Goal: Task Accomplishment & Management: Manage account settings

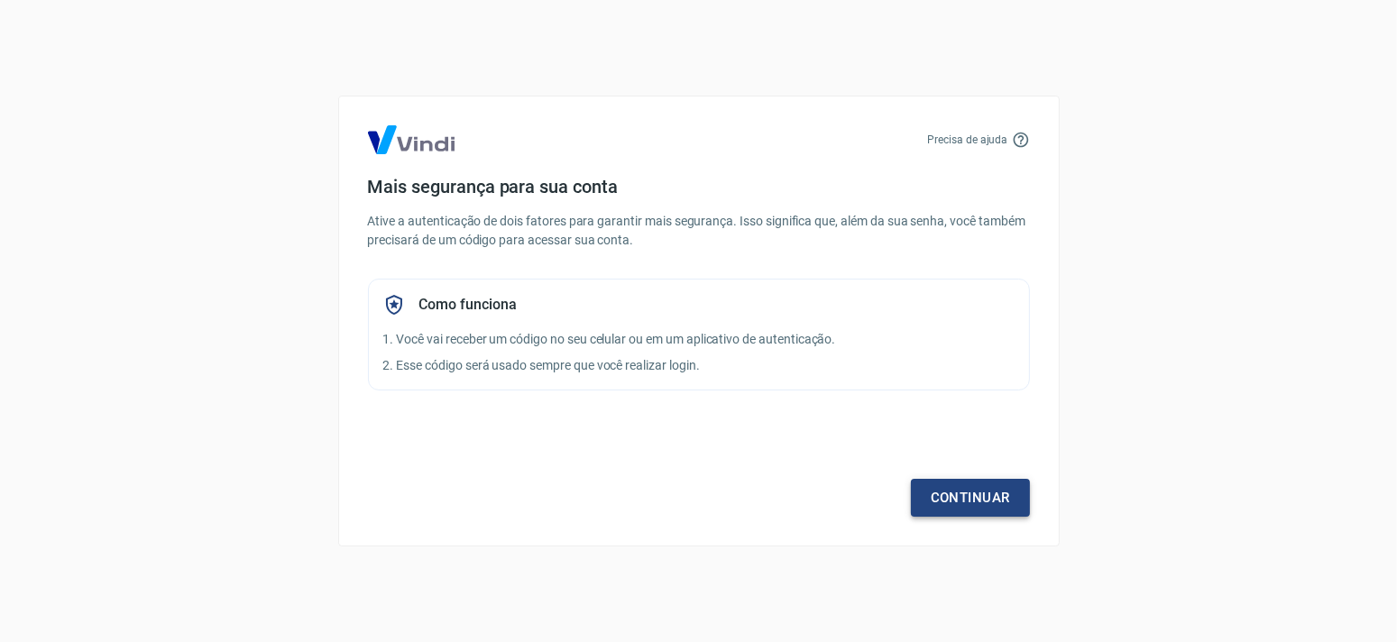
click at [964, 505] on link "Continuar" at bounding box center [970, 498] width 119 height 38
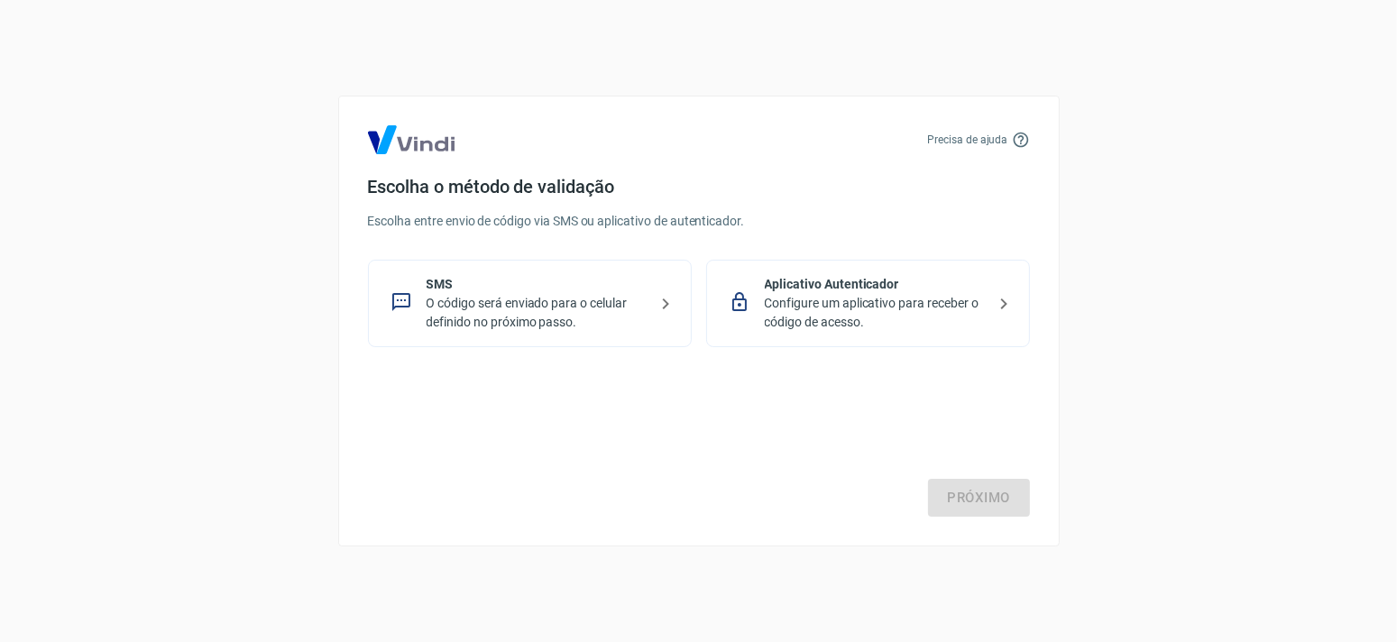
click at [448, 275] on p "SMS" at bounding box center [536, 284] width 221 height 19
click at [988, 493] on link "Próximo" at bounding box center [979, 498] width 102 height 38
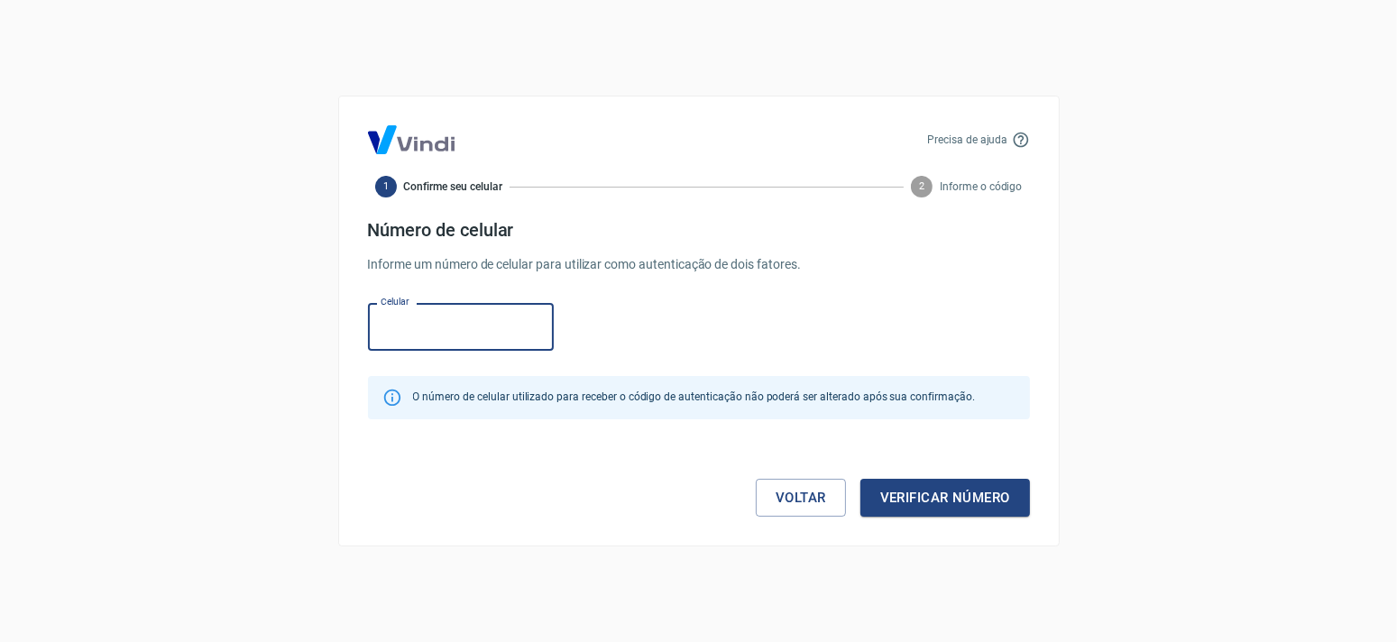
click at [463, 330] on input "Celular" at bounding box center [461, 327] width 186 height 48
type input "(31) 98440-1766"
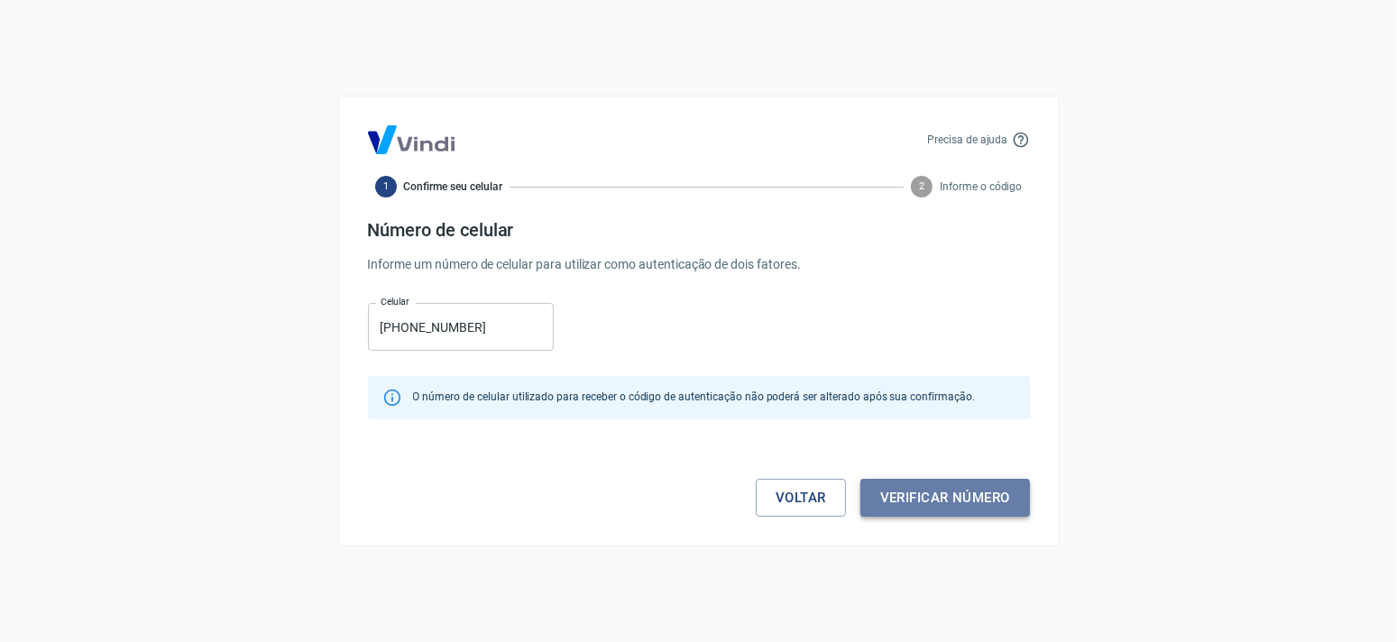
click at [915, 500] on button "Verificar número" at bounding box center [945, 498] width 170 height 38
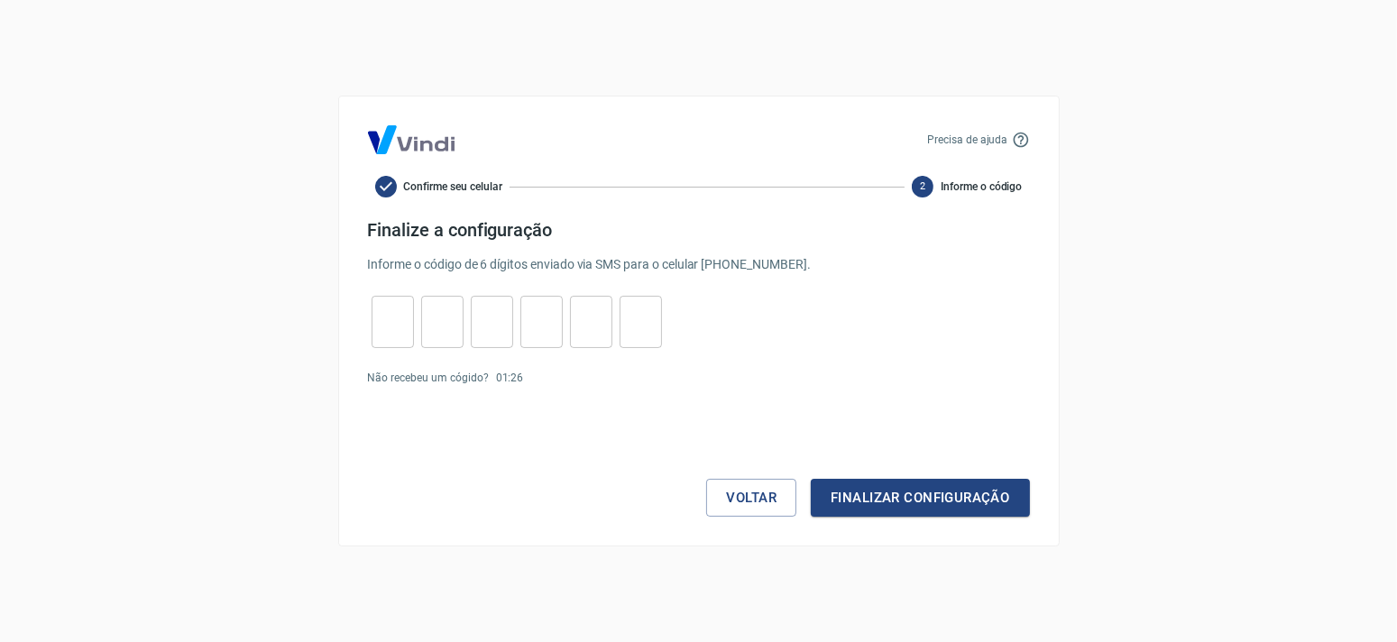
click at [401, 332] on input "tel" at bounding box center [392, 322] width 42 height 39
click at [570, 381] on link "Enviar novamente" at bounding box center [573, 377] width 87 height 13
click at [385, 330] on input "tel" at bounding box center [392, 322] width 42 height 39
type input "9"
type input "1"
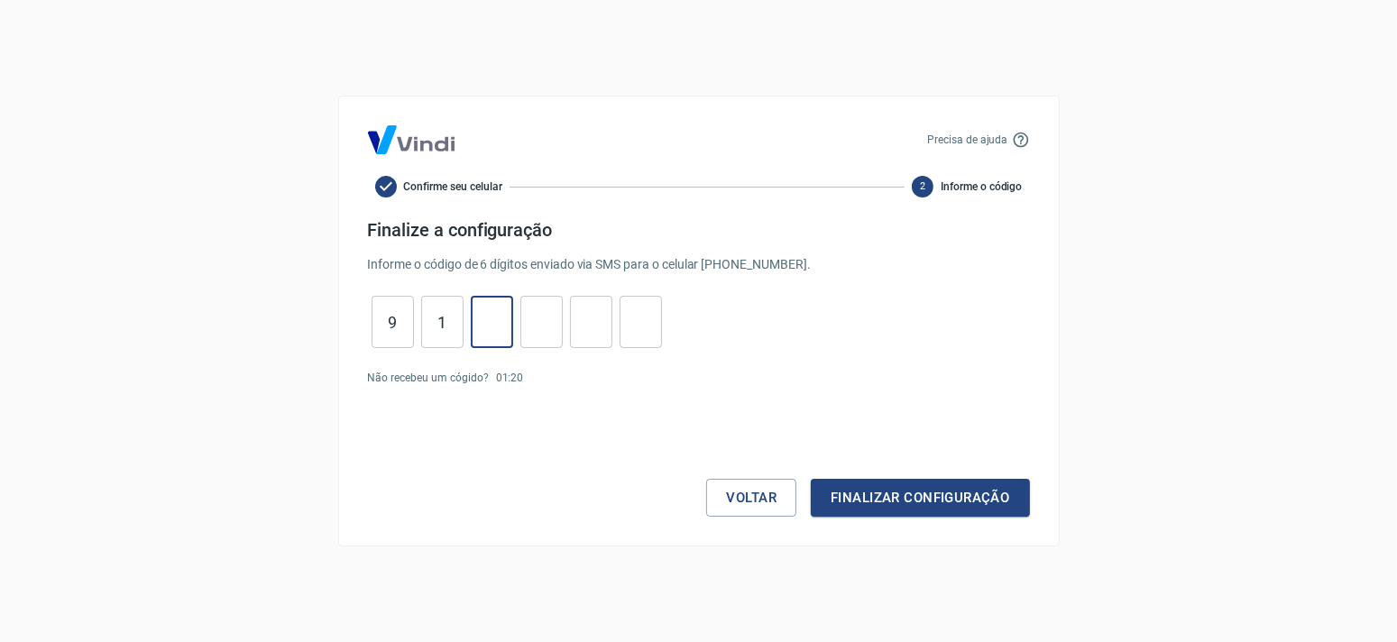
type input "9"
type input "0"
type input "4"
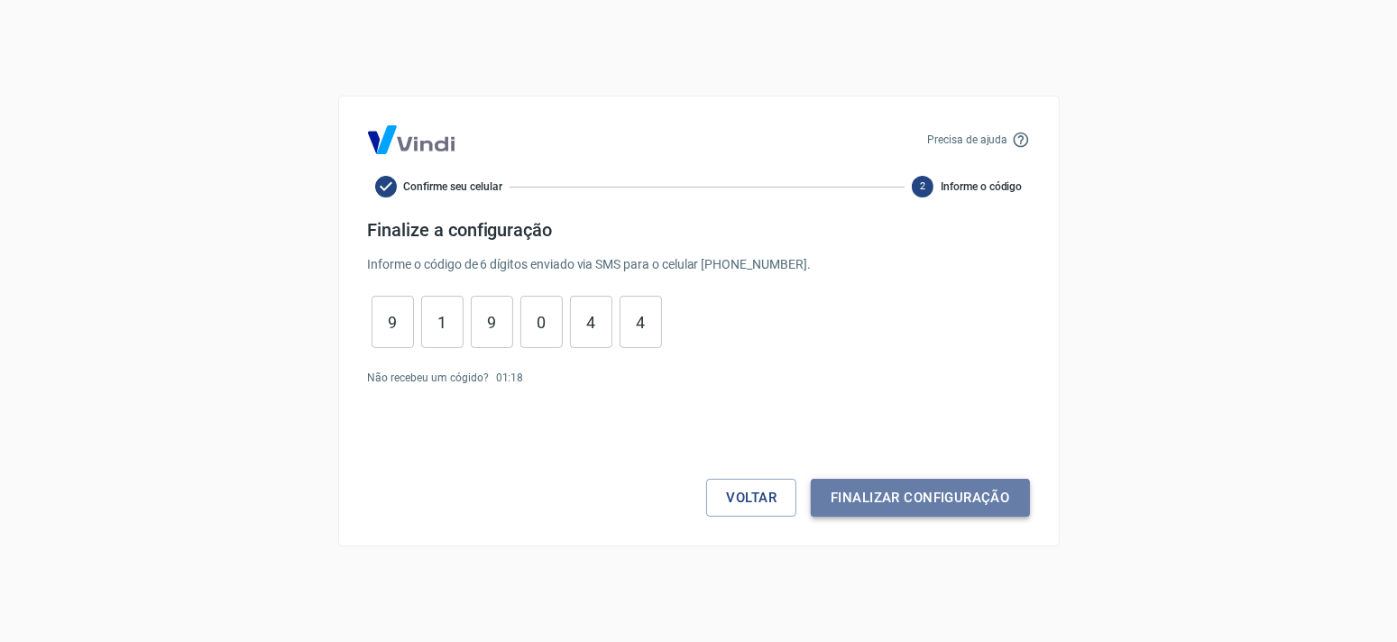
click at [876, 503] on button "Finalizar configuração" at bounding box center [920, 498] width 218 height 38
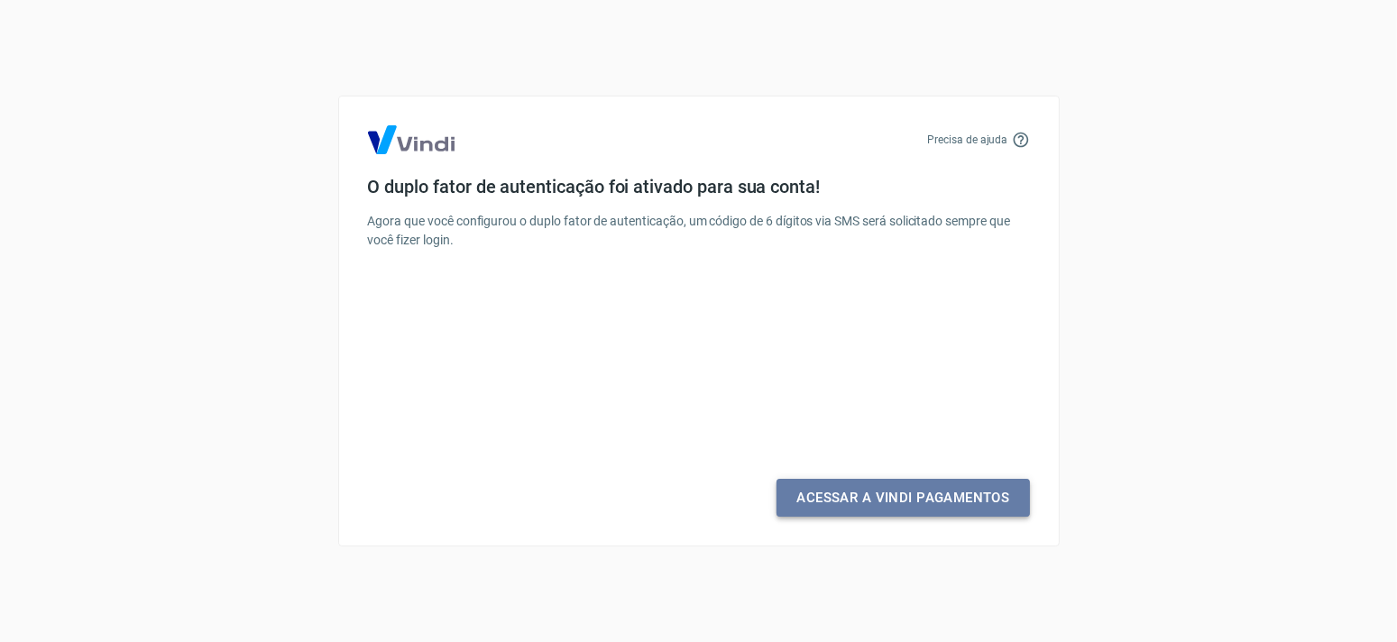
click at [876, 503] on link "Acessar a Vindi Pagamentos" at bounding box center [902, 498] width 252 height 38
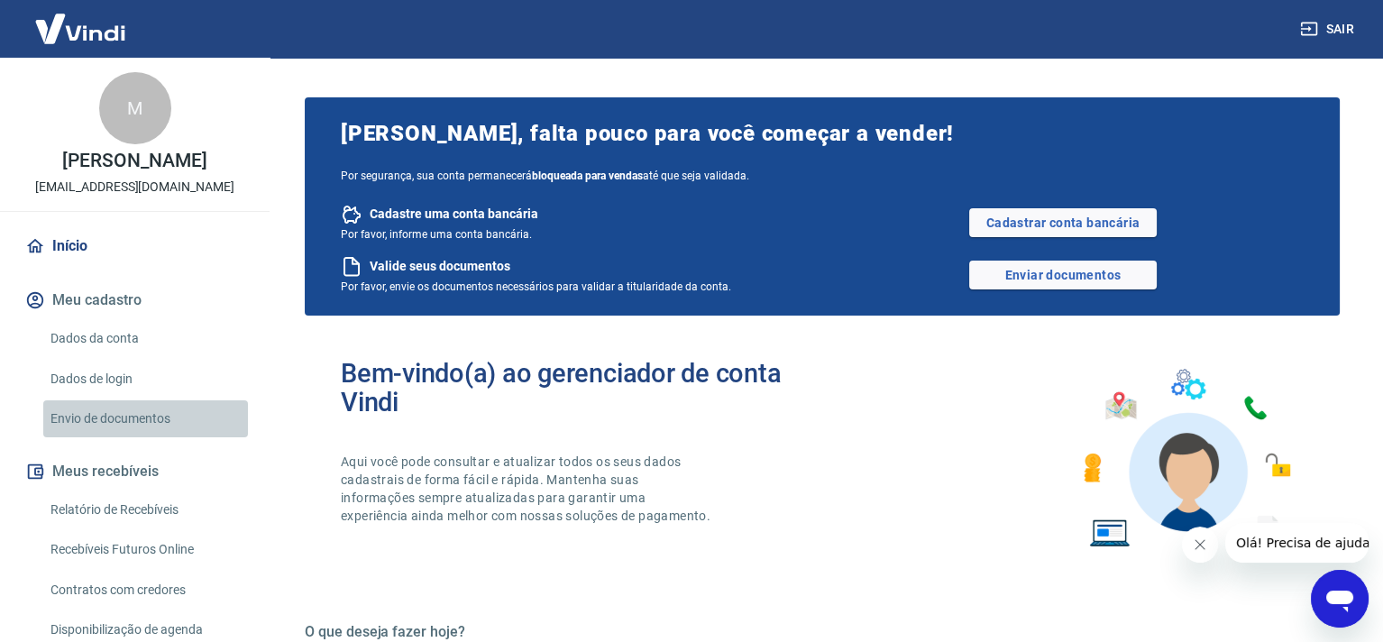
click at [173, 422] on link "Envio de documentos" at bounding box center [145, 418] width 205 height 37
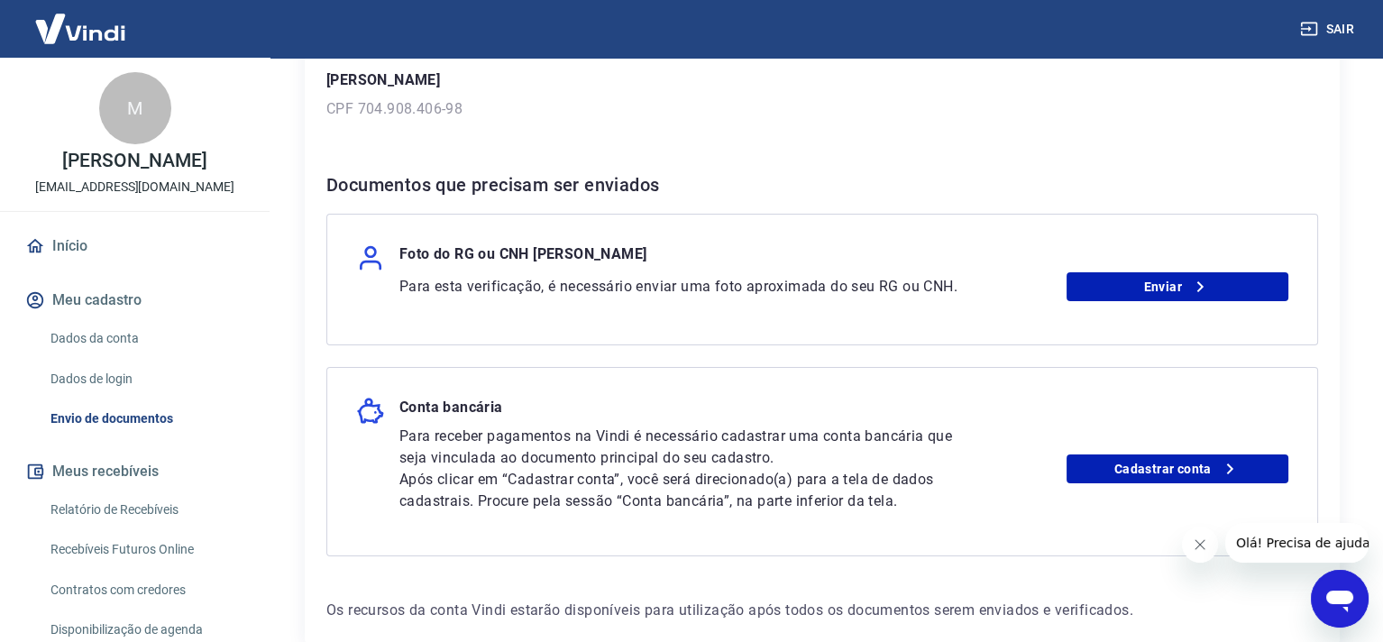
scroll to position [270, 0]
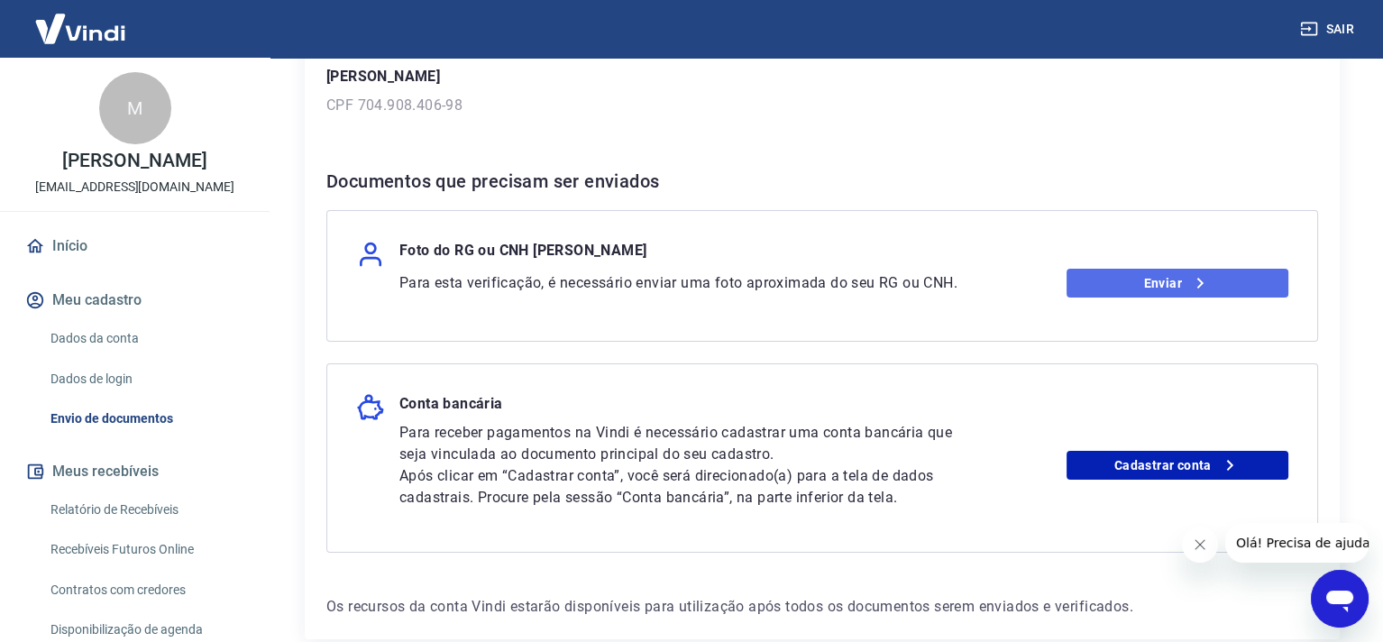
click at [1146, 289] on link "Enviar" at bounding box center [1178, 283] width 223 height 29
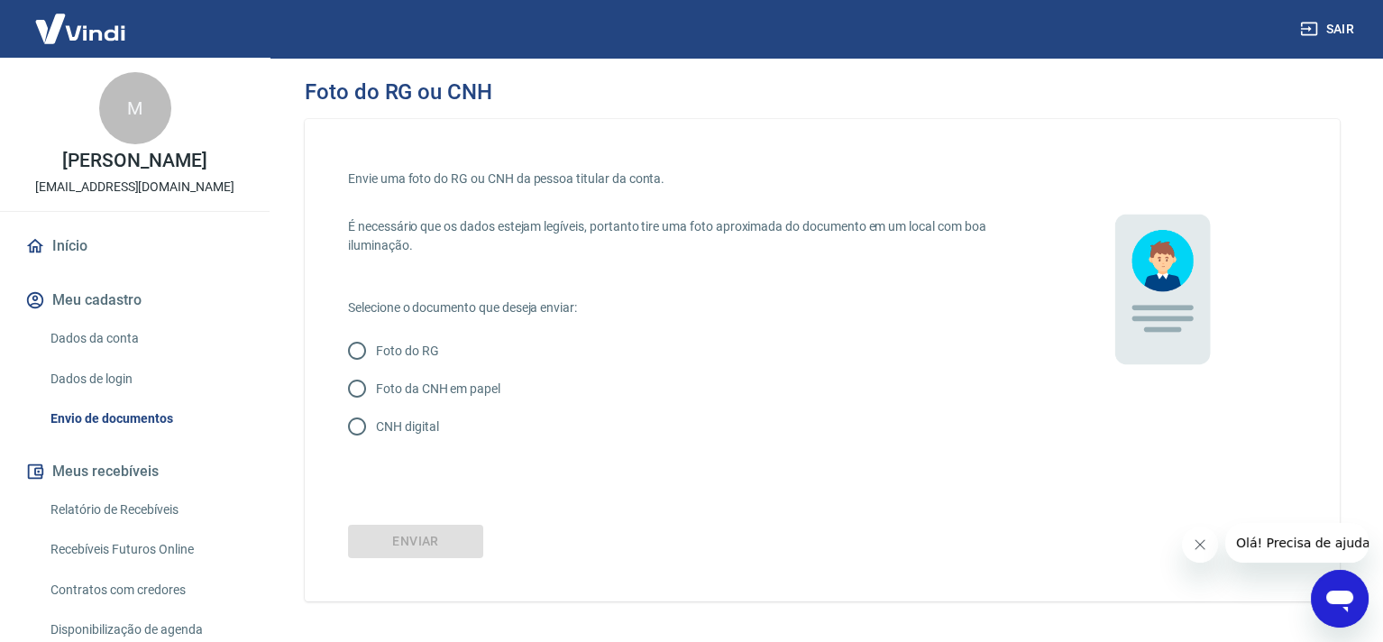
click at [380, 353] on p "Foto do RG" at bounding box center [407, 351] width 63 height 19
click at [376, 353] on input "Foto do RG" at bounding box center [357, 351] width 38 height 38
radio input "true"
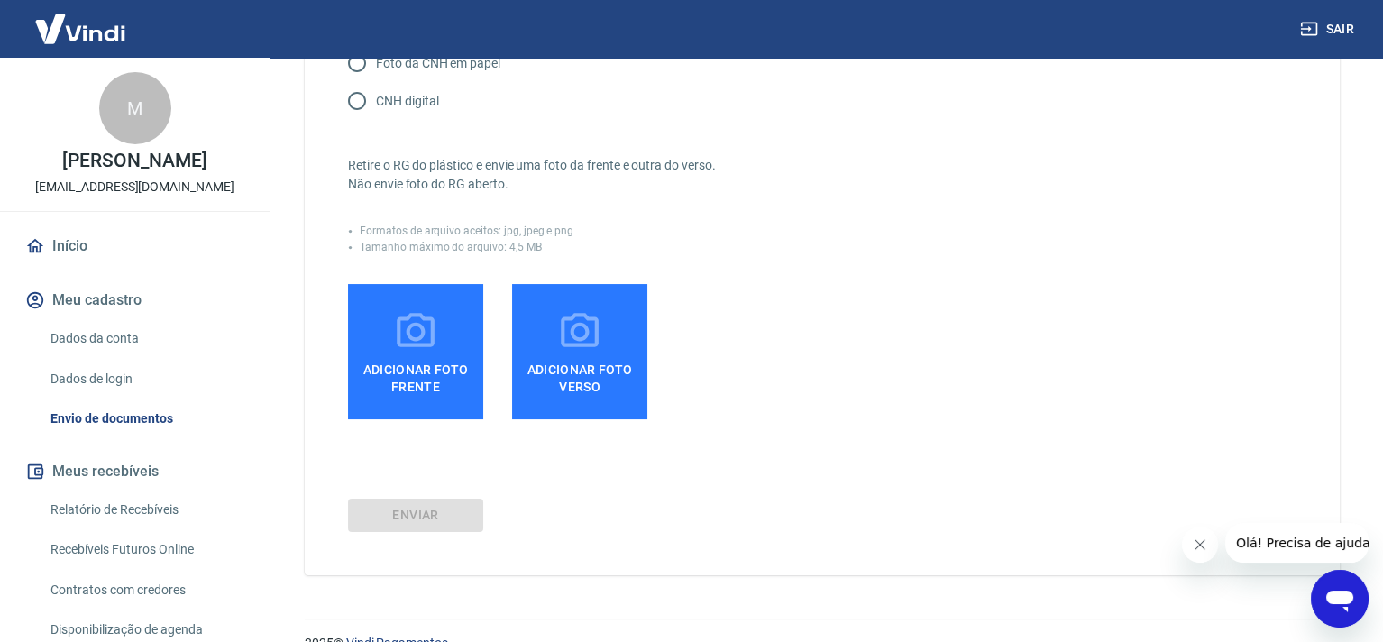
scroll to position [356, 0]
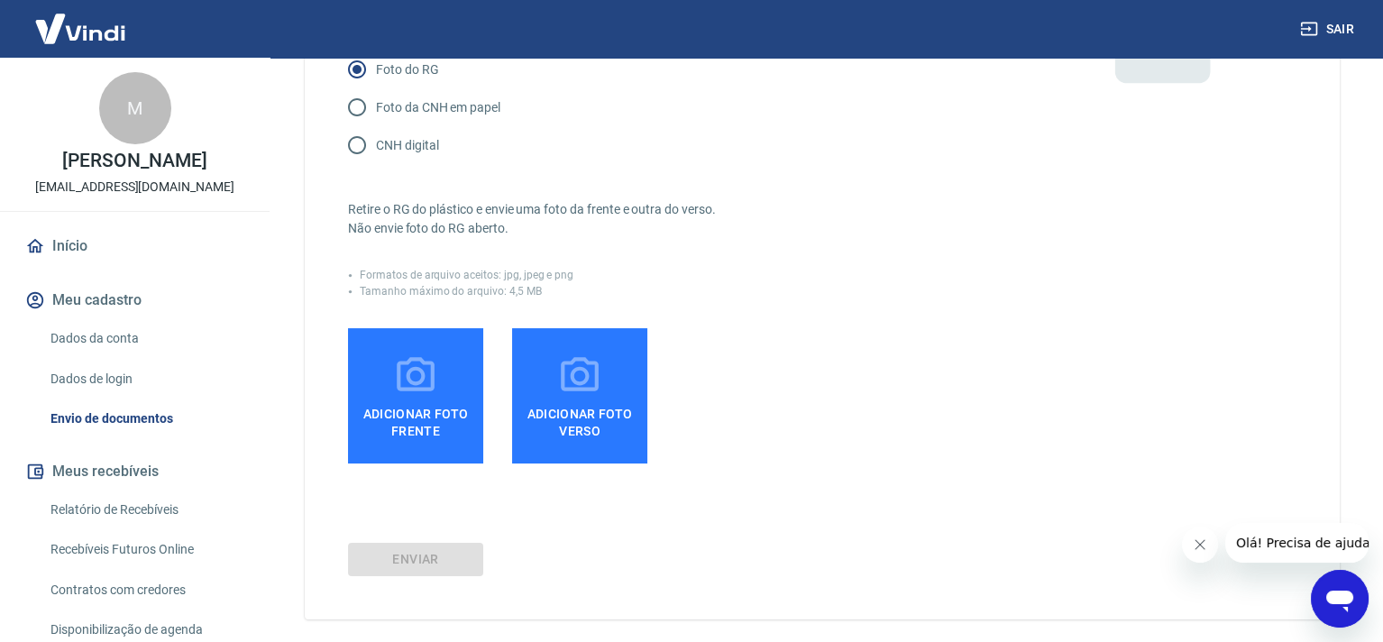
click at [1201, 545] on icon "Fechar mensagem da empresa" at bounding box center [1199, 544] width 14 height 14
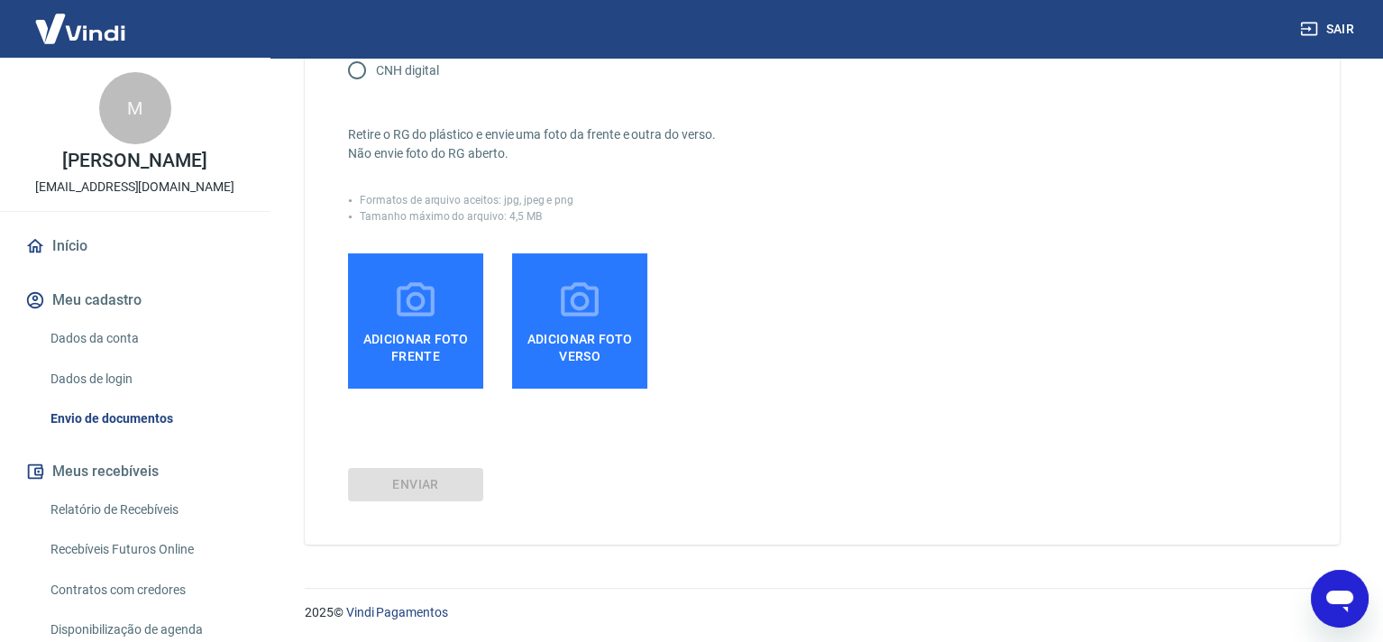
click at [394, 361] on span "Adicionar foto frente" at bounding box center [415, 344] width 121 height 41
click at [0, 0] on input "Adicionar foto frente" at bounding box center [0, 0] width 0 height 0
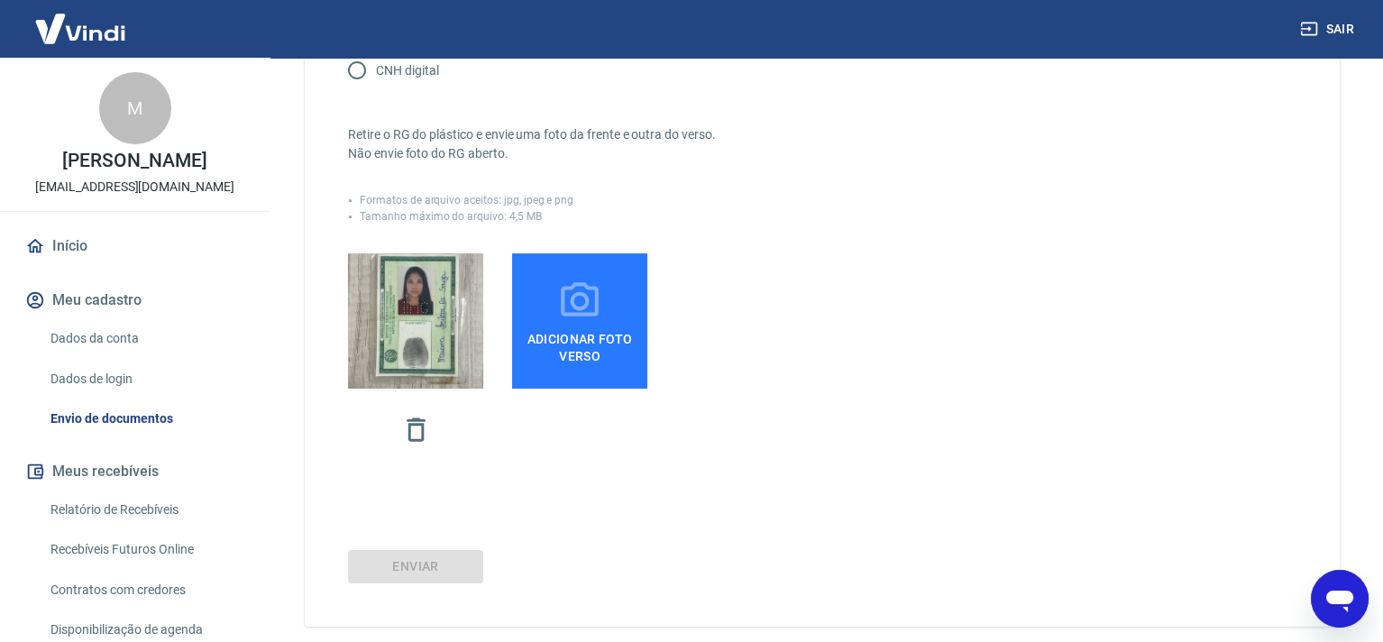
click at [578, 315] on icon at bounding box center [579, 301] width 45 height 45
click at [0, 0] on input "Adicionar foto verso" at bounding box center [0, 0] width 0 height 0
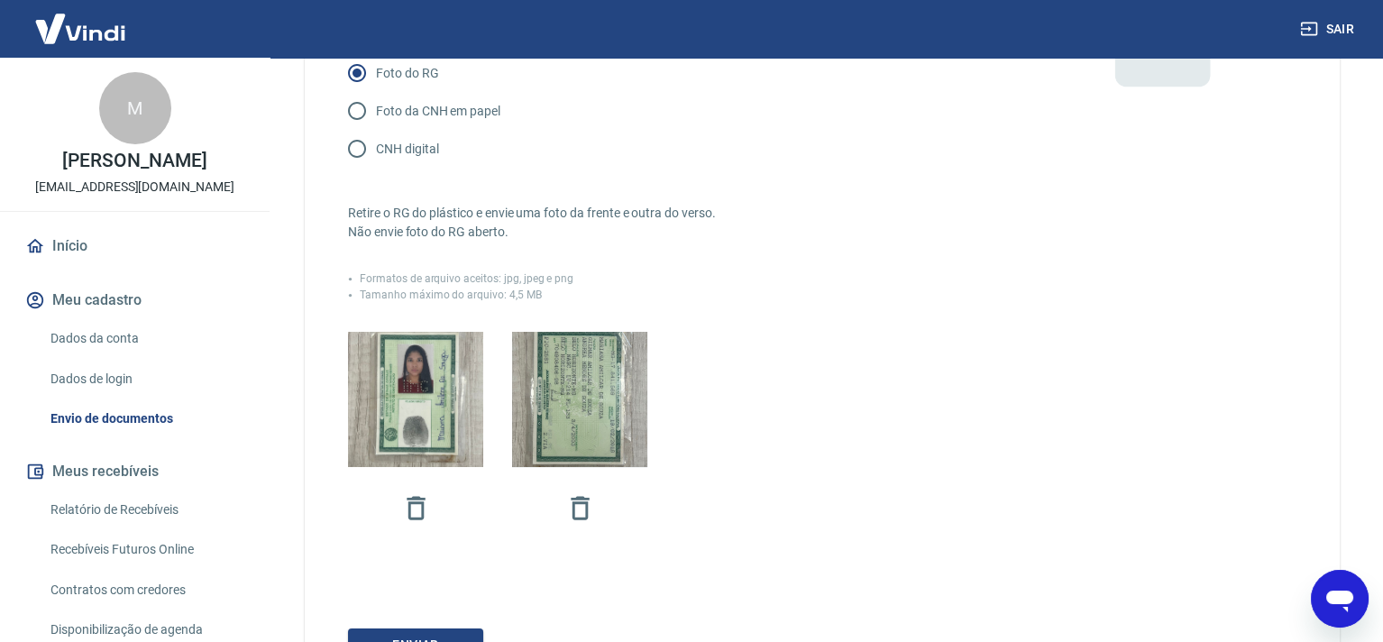
scroll to position [259, 0]
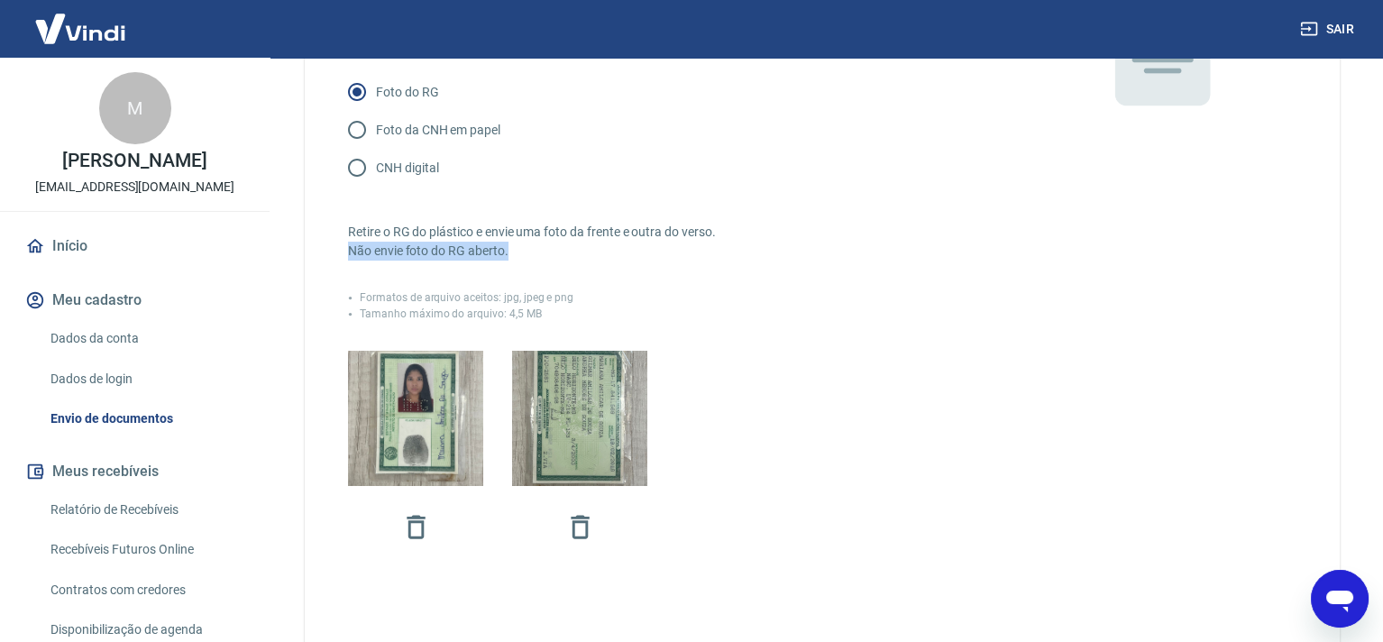
drag, startPoint x: 518, startPoint y: 252, endPoint x: 325, endPoint y: 257, distance: 192.1
click at [325, 257] on div "Envie uma foto do RG ou CNH da pessoa titular da conta. É necessário que os dad…" at bounding box center [822, 292] width 1035 height 864
click at [762, 292] on div "Formatos de arquivo aceitos: jpg, jpeg e png" at bounding box center [687, 297] width 678 height 16
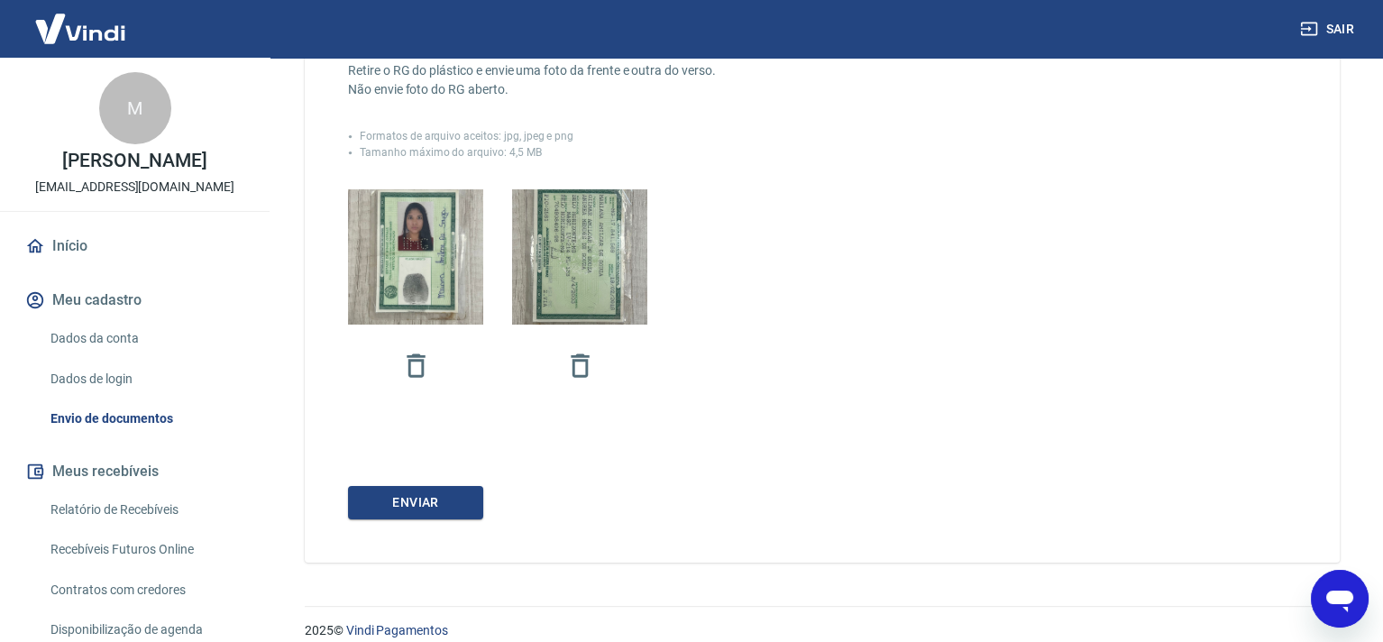
scroll to position [439, 0]
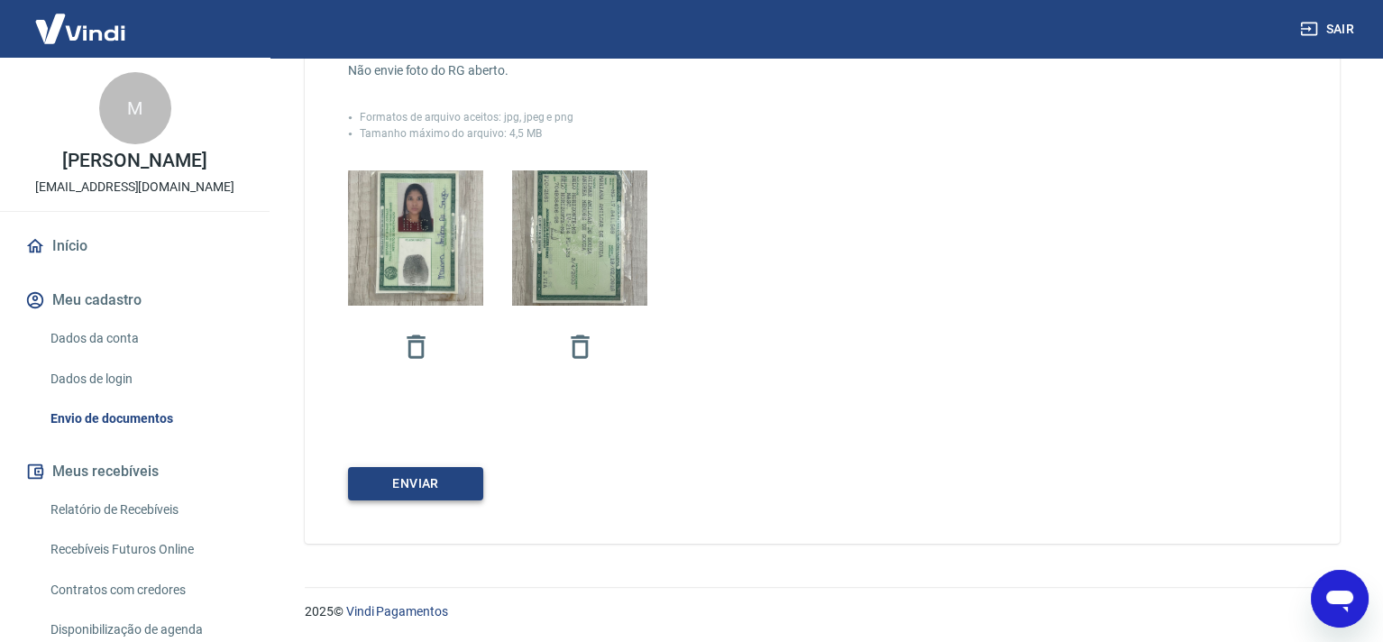
click at [383, 491] on button "Enviar" at bounding box center [415, 483] width 135 height 33
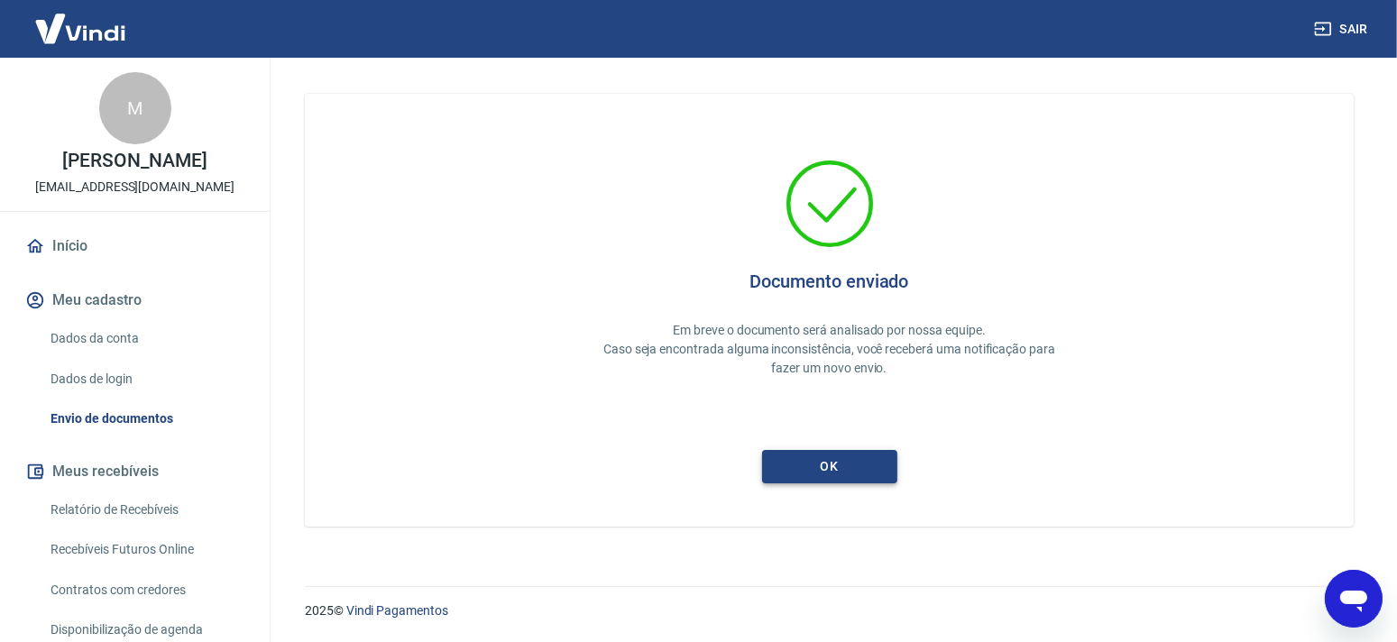
click at [840, 477] on button "ok" at bounding box center [829, 466] width 135 height 33
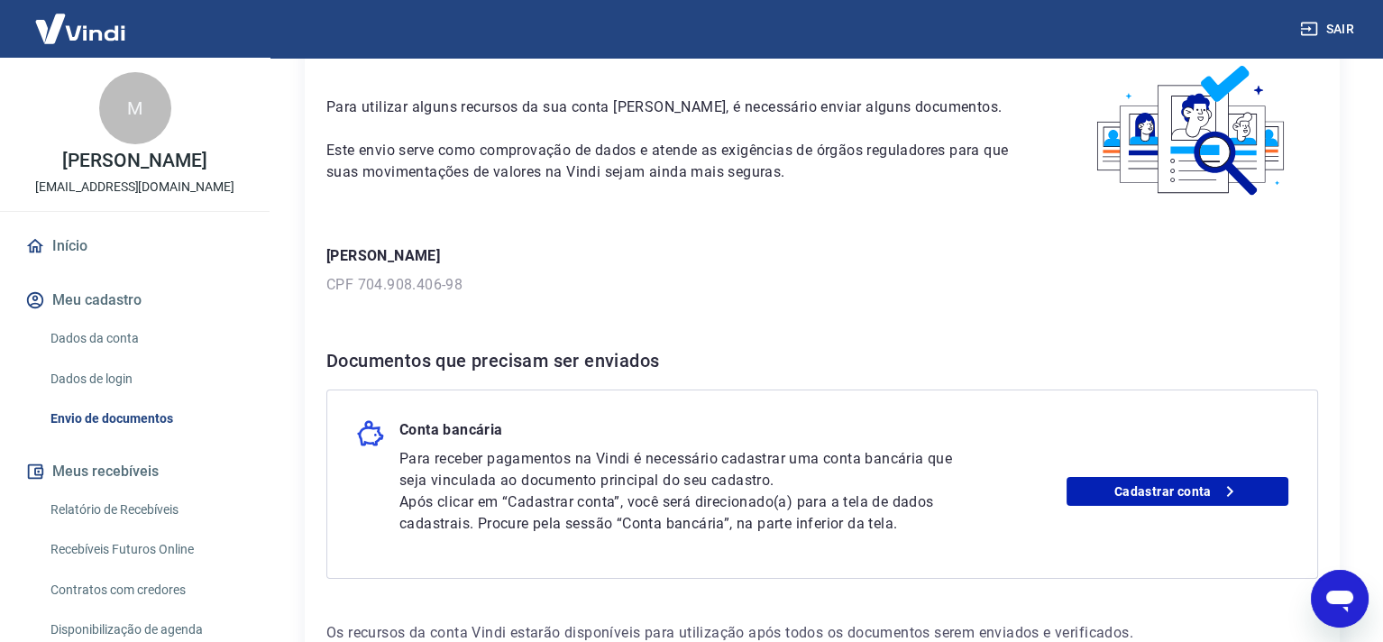
scroll to position [213, 0]
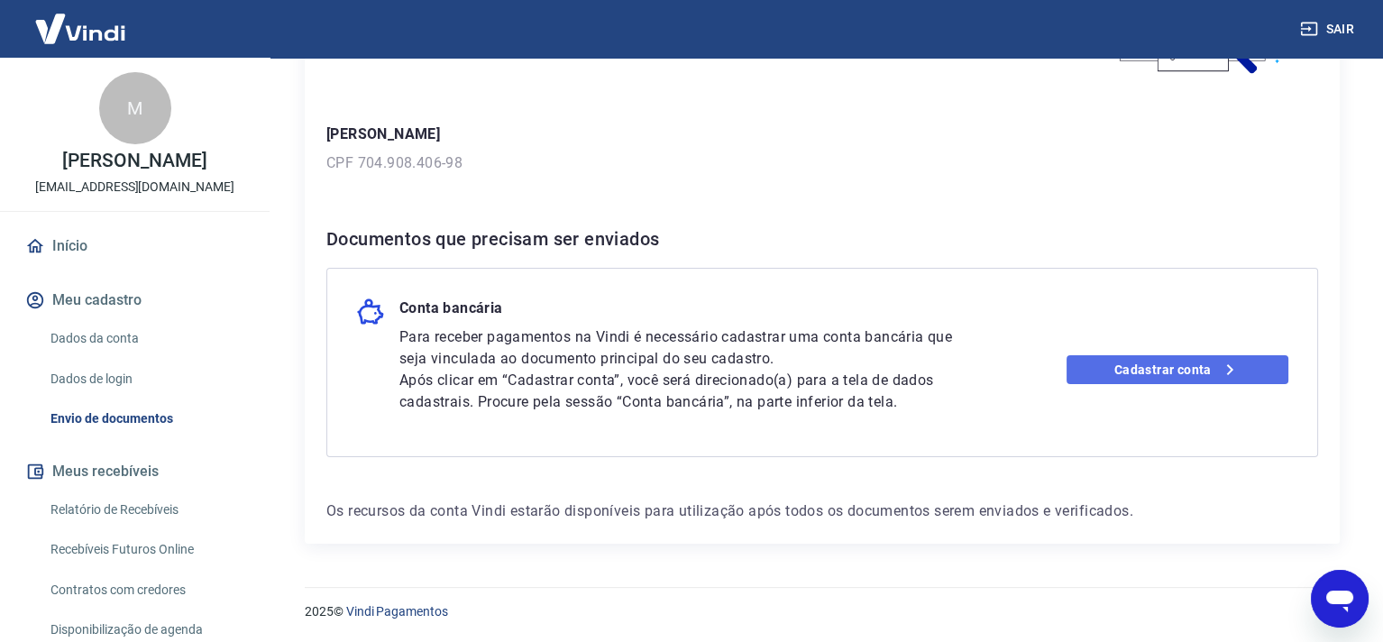
click at [1208, 379] on link "Cadastrar conta" at bounding box center [1178, 369] width 223 height 29
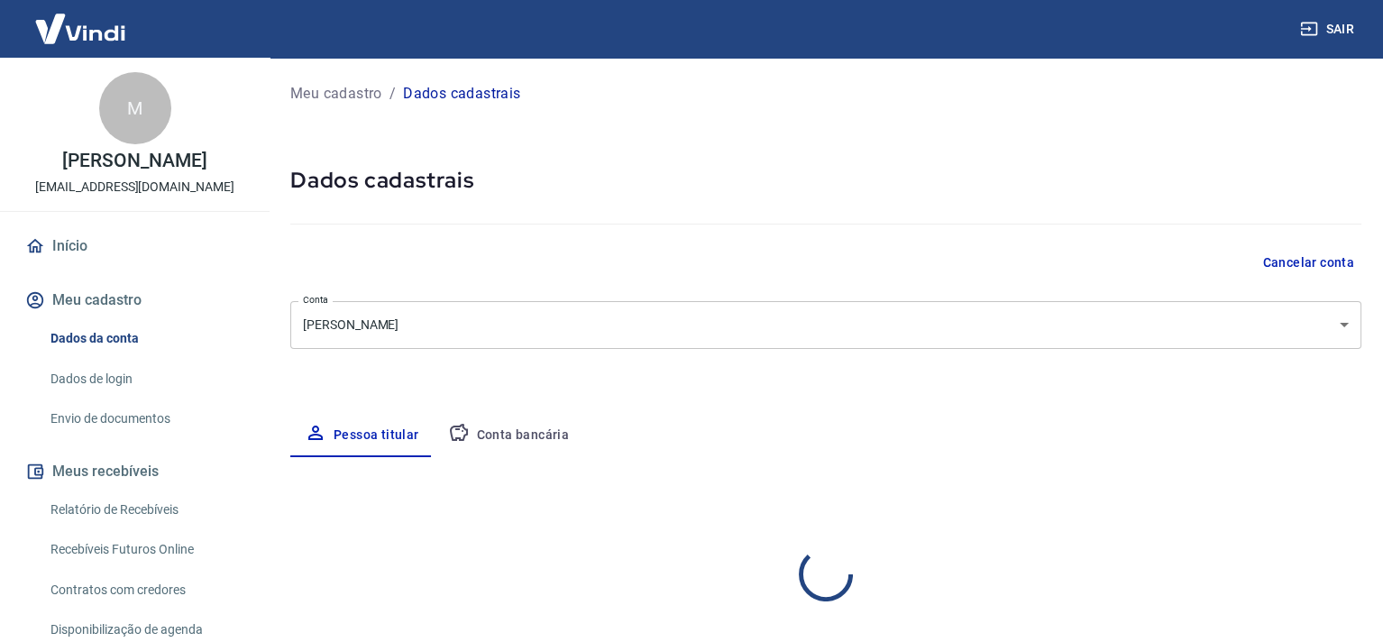
select select "MG"
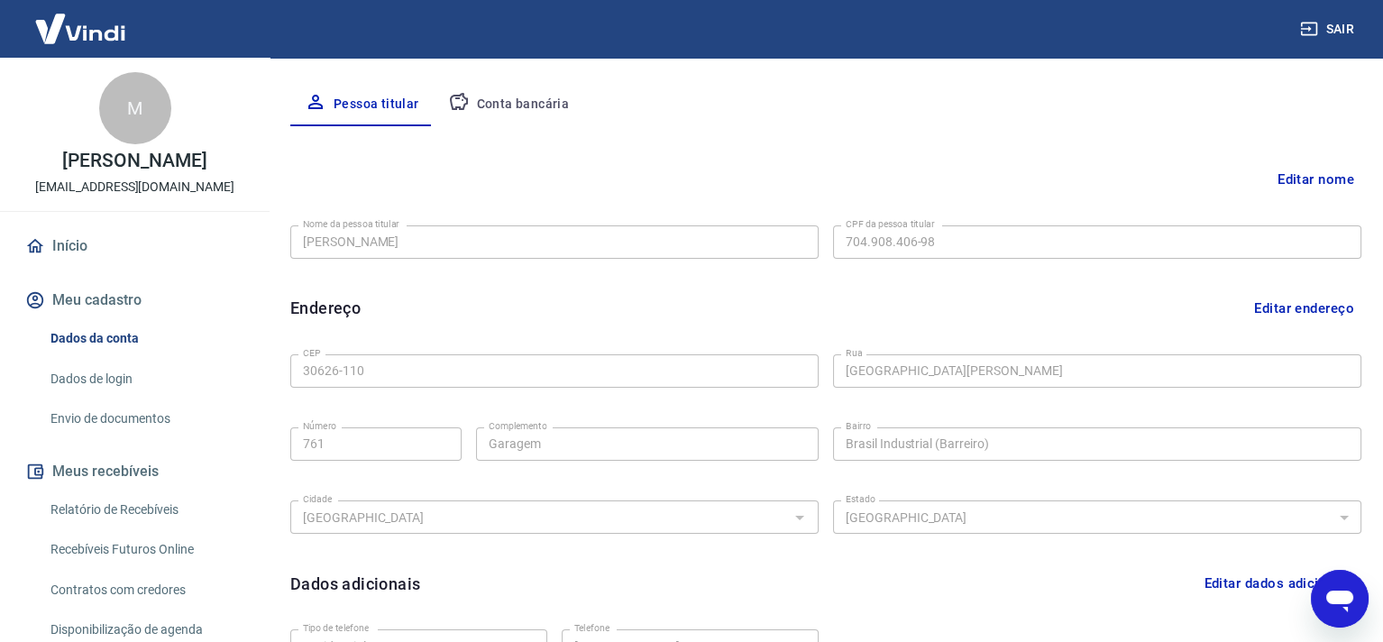
click at [524, 111] on button "Conta bancária" at bounding box center [509, 104] width 151 height 43
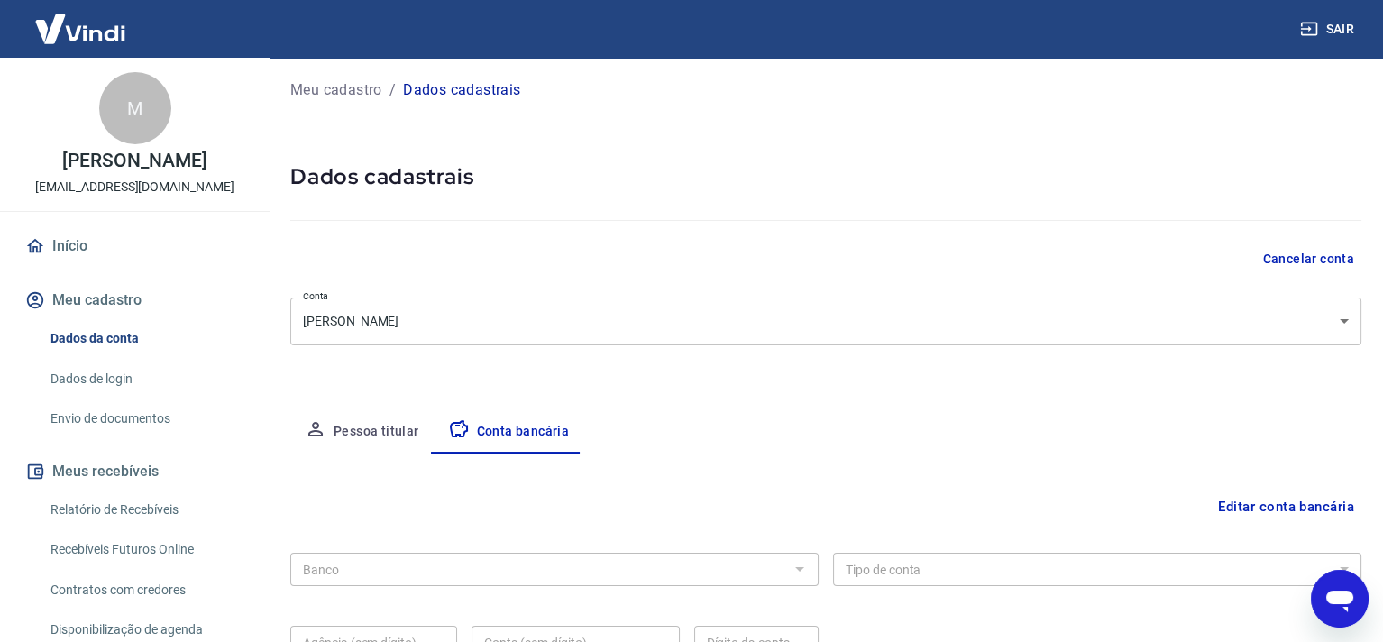
scroll to position [179, 0]
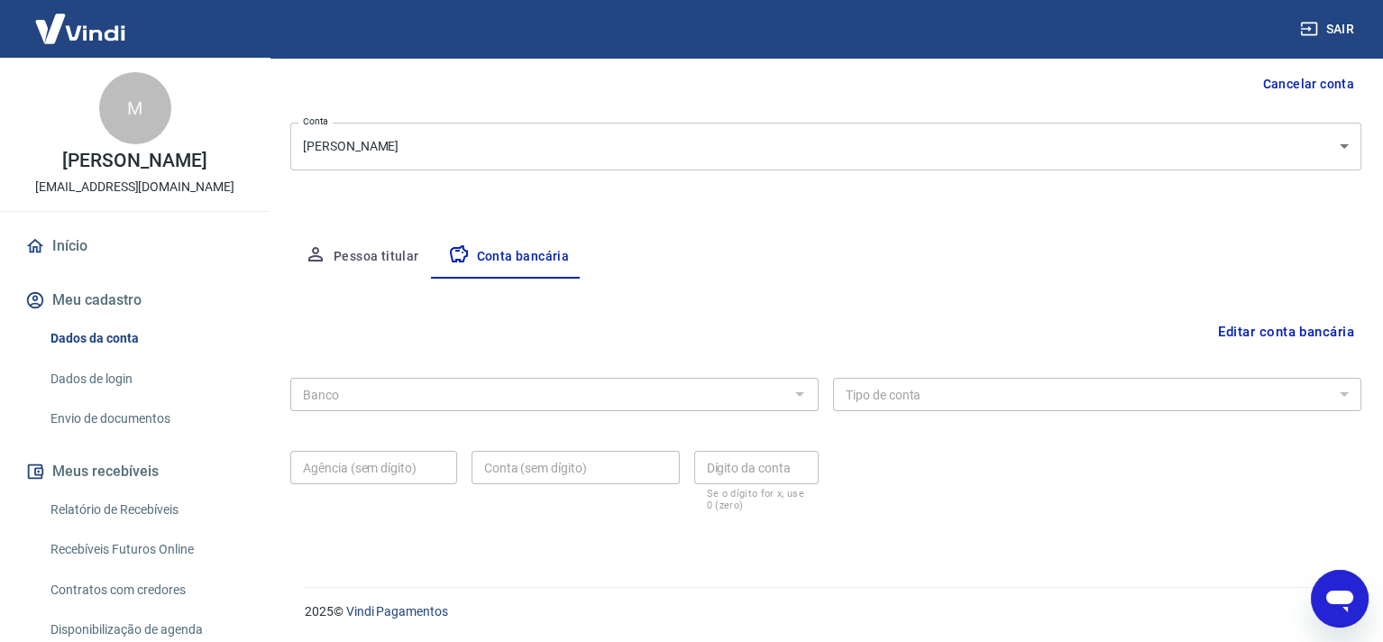
click at [795, 391] on div at bounding box center [798, 393] width 23 height 25
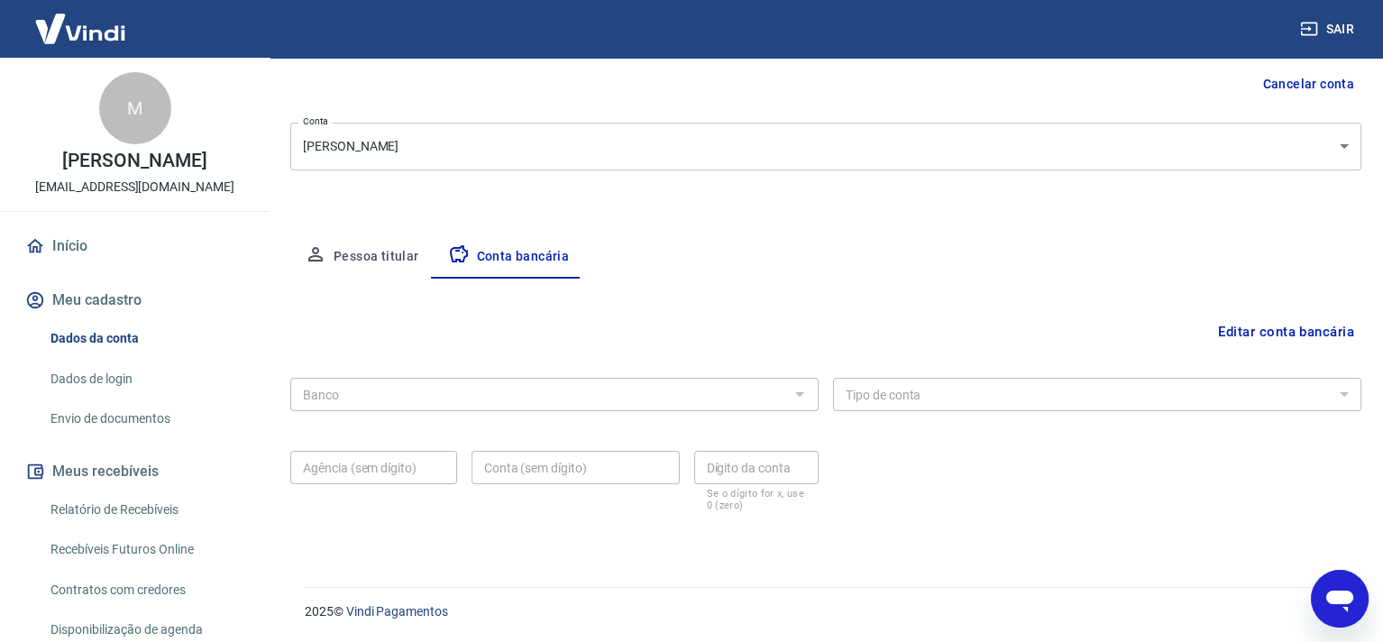
click at [342, 247] on button "Pessoa titular" at bounding box center [361, 256] width 143 height 43
select select "MG"
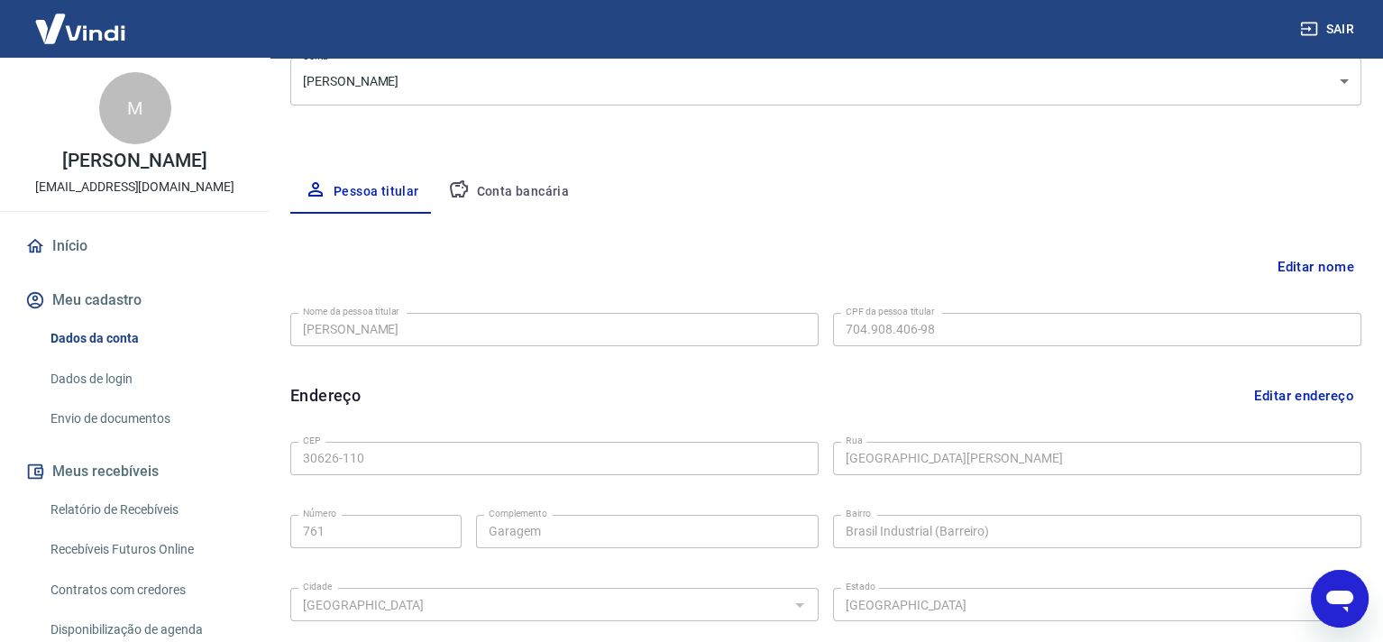
scroll to position [241, 0]
click at [512, 186] on button "Conta bancária" at bounding box center [509, 194] width 151 height 43
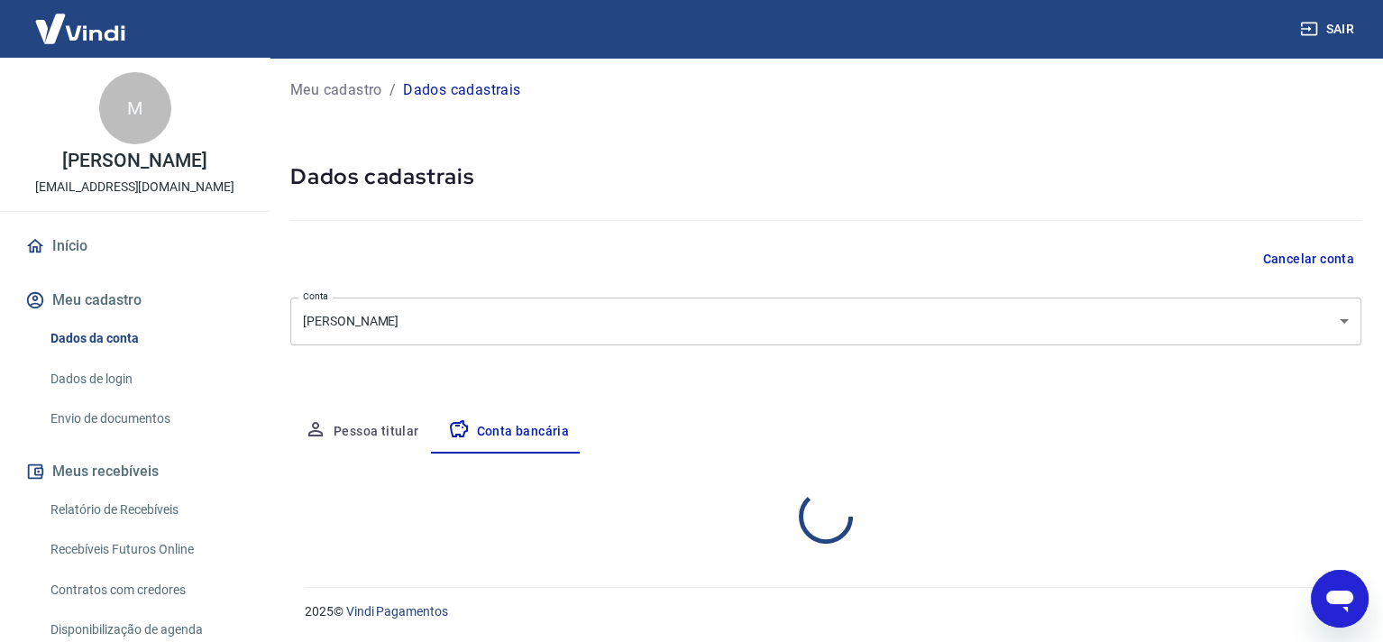
scroll to position [179, 0]
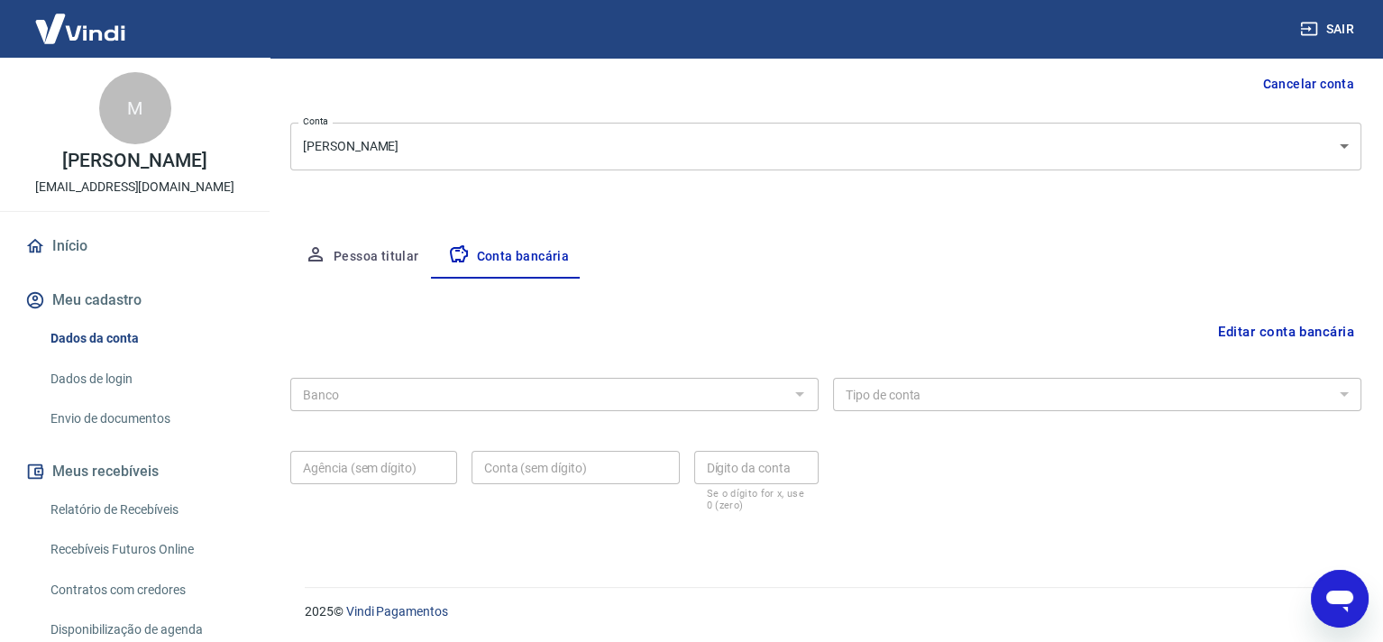
click at [388, 421] on div "Banco Banco Tipo de conta Conta Corrente Conta Poupança Tipo de conta Agência (…" at bounding box center [825, 443] width 1071 height 144
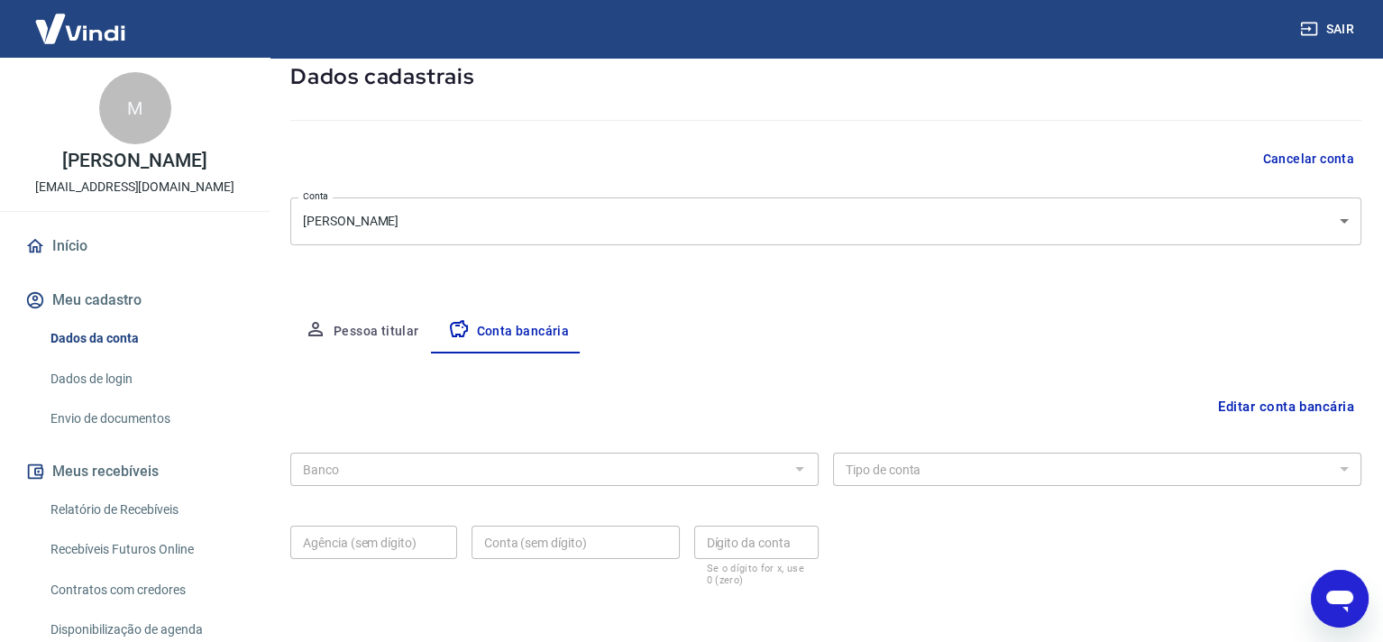
click at [398, 448] on div "Editar conta bancária Banco Banco Tipo de conta Conta Corrente Conta Poupança T…" at bounding box center [825, 485] width 1071 height 265
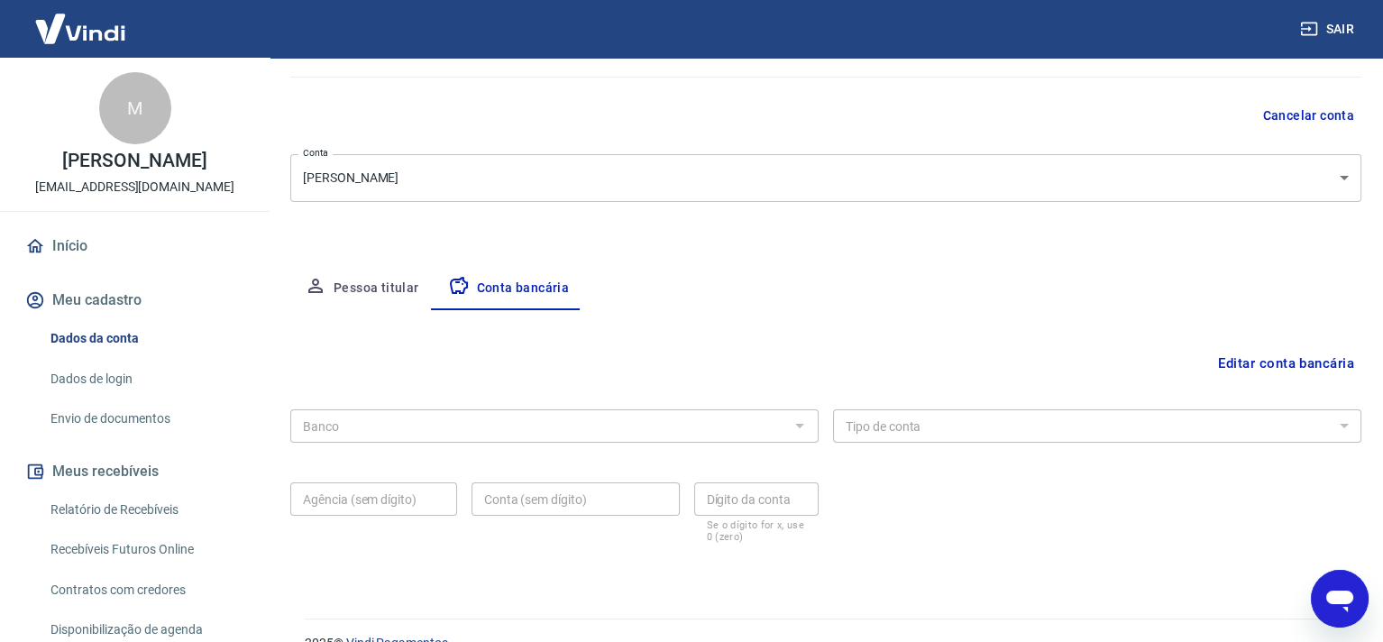
scroll to position [179, 0]
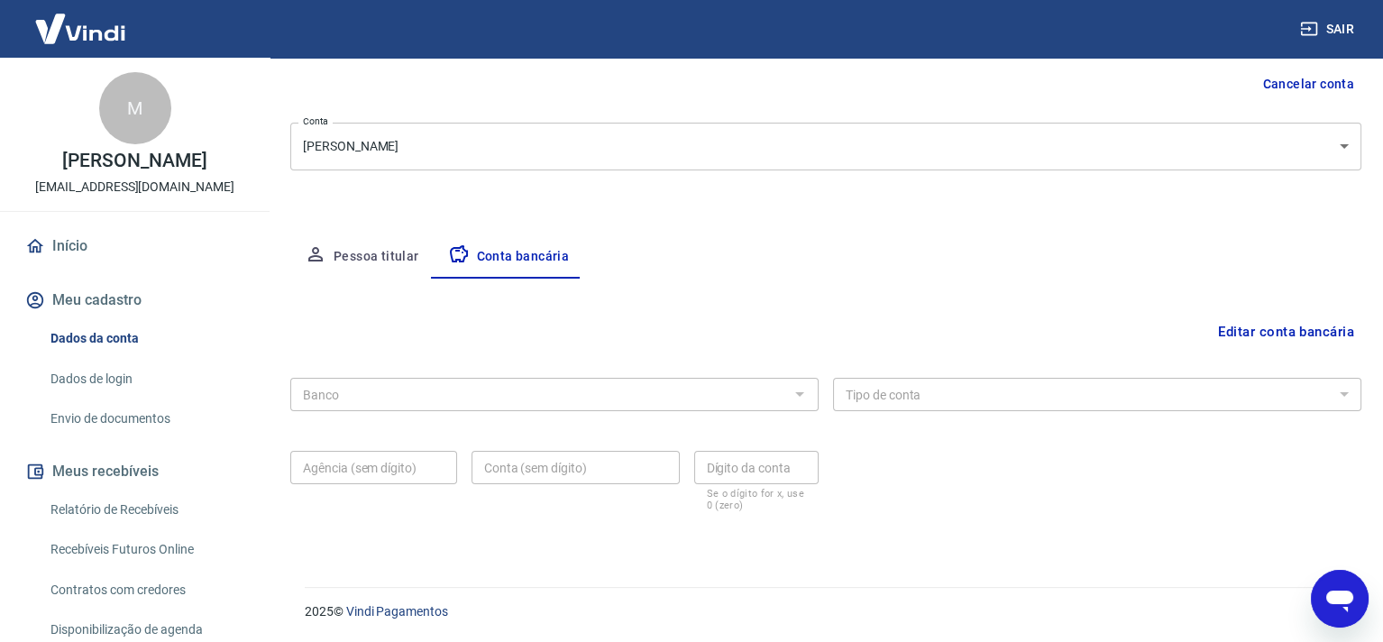
click at [1277, 335] on button "Editar conta bancária" at bounding box center [1286, 332] width 151 height 34
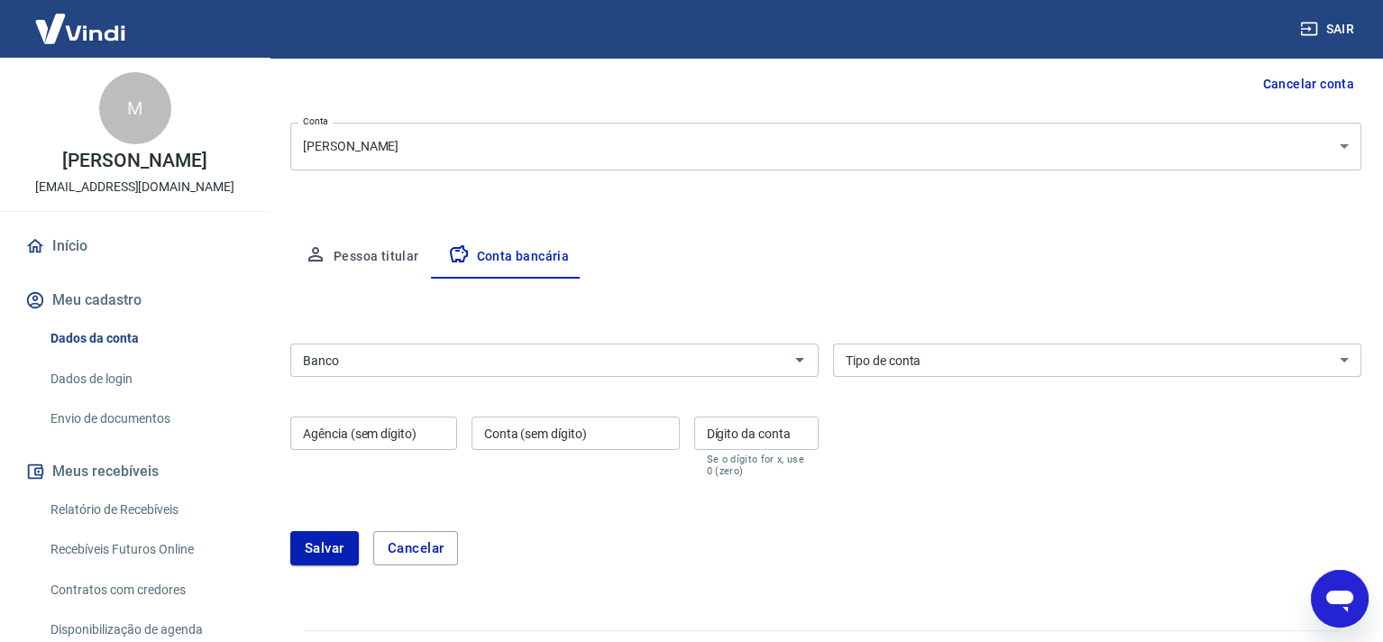
click at [474, 364] on input "Banco" at bounding box center [540, 360] width 488 height 23
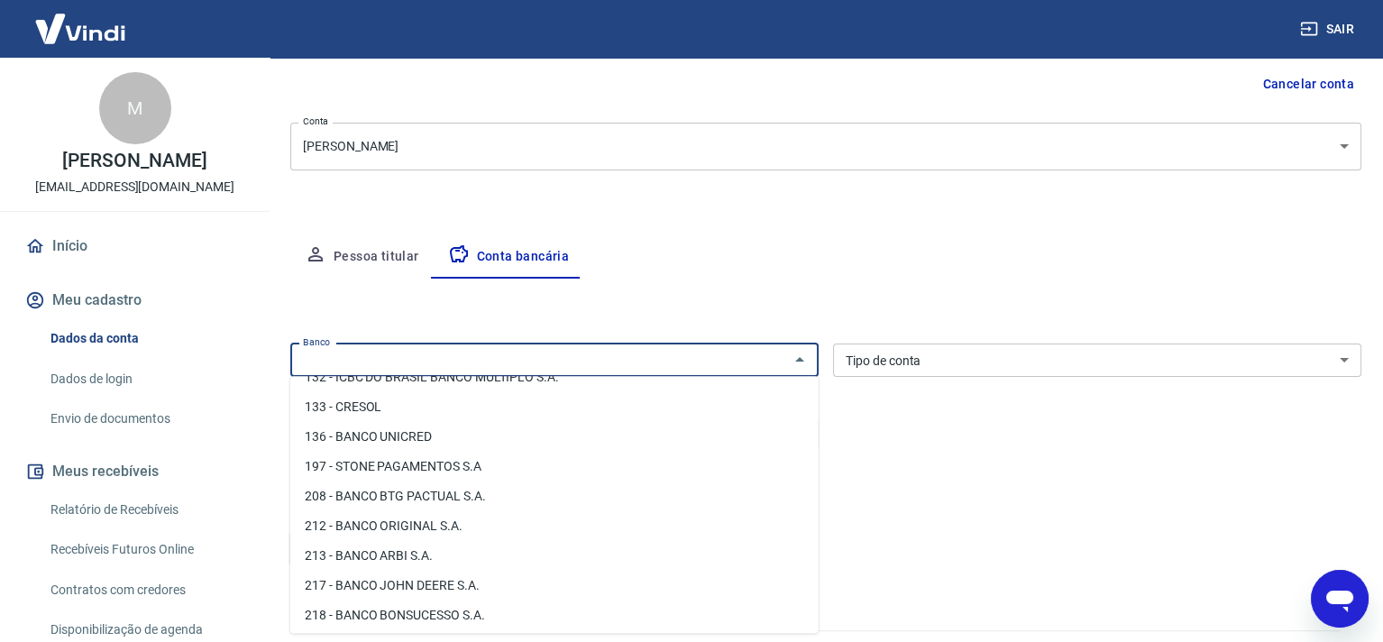
scroll to position [1082, 0]
click at [500, 349] on input "Banco" at bounding box center [540, 360] width 488 height 23
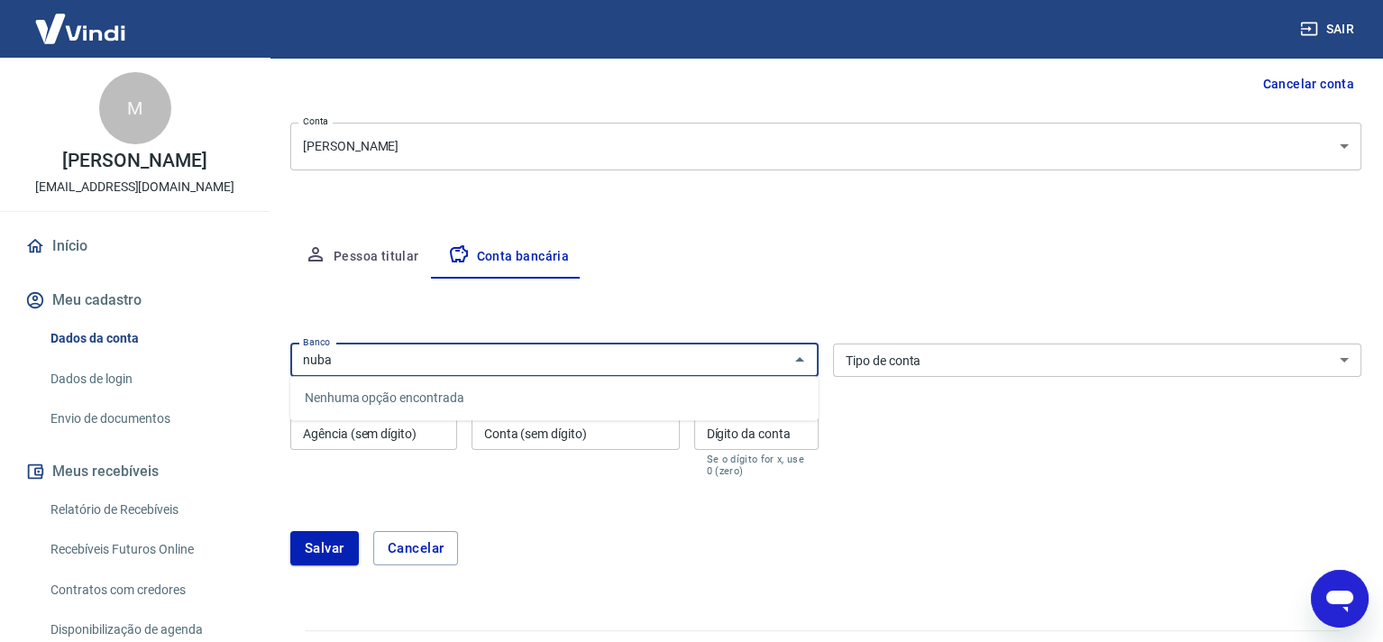
click at [447, 371] on div "nuba Banco" at bounding box center [554, 360] width 528 height 33
type input "n"
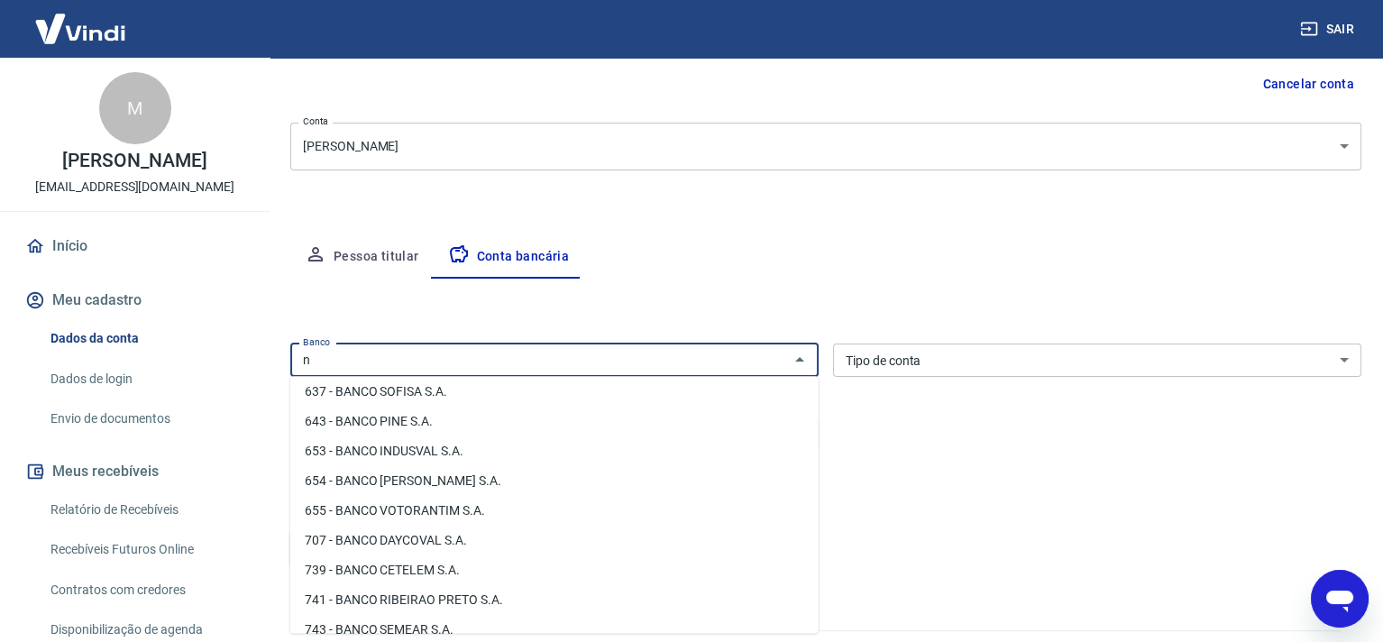
scroll to position [2573, 0]
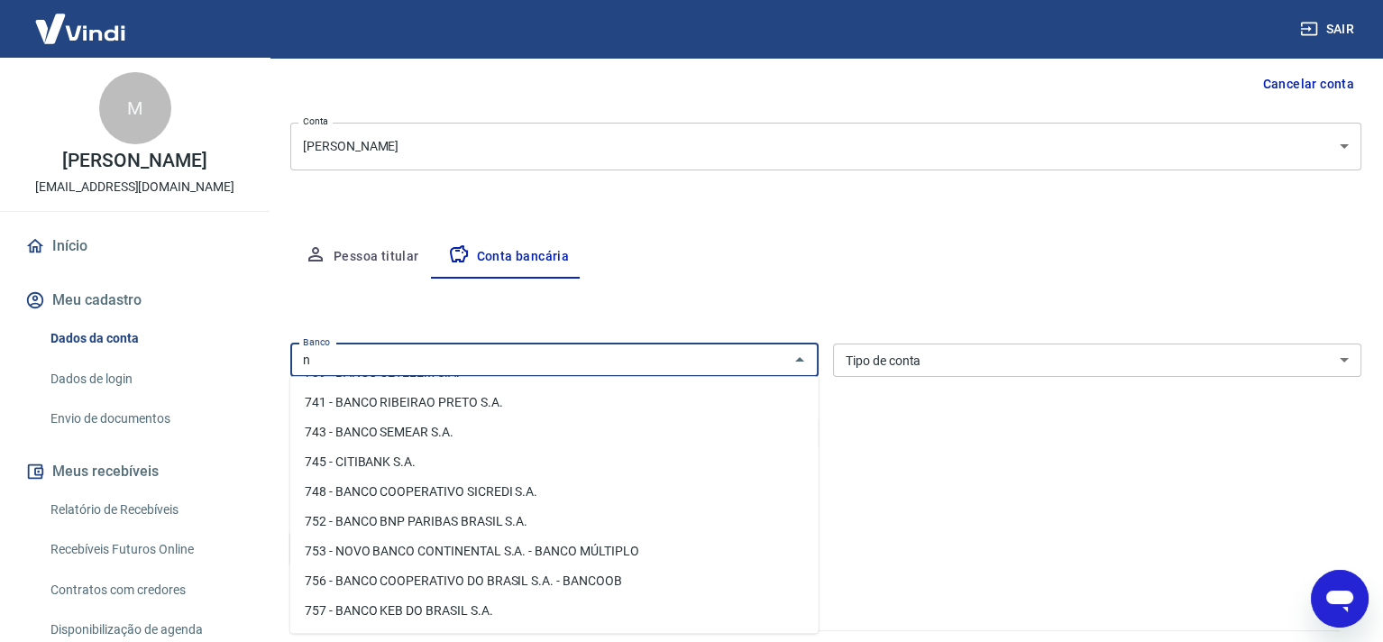
click at [405, 363] on input "n" at bounding box center [540, 360] width 488 height 23
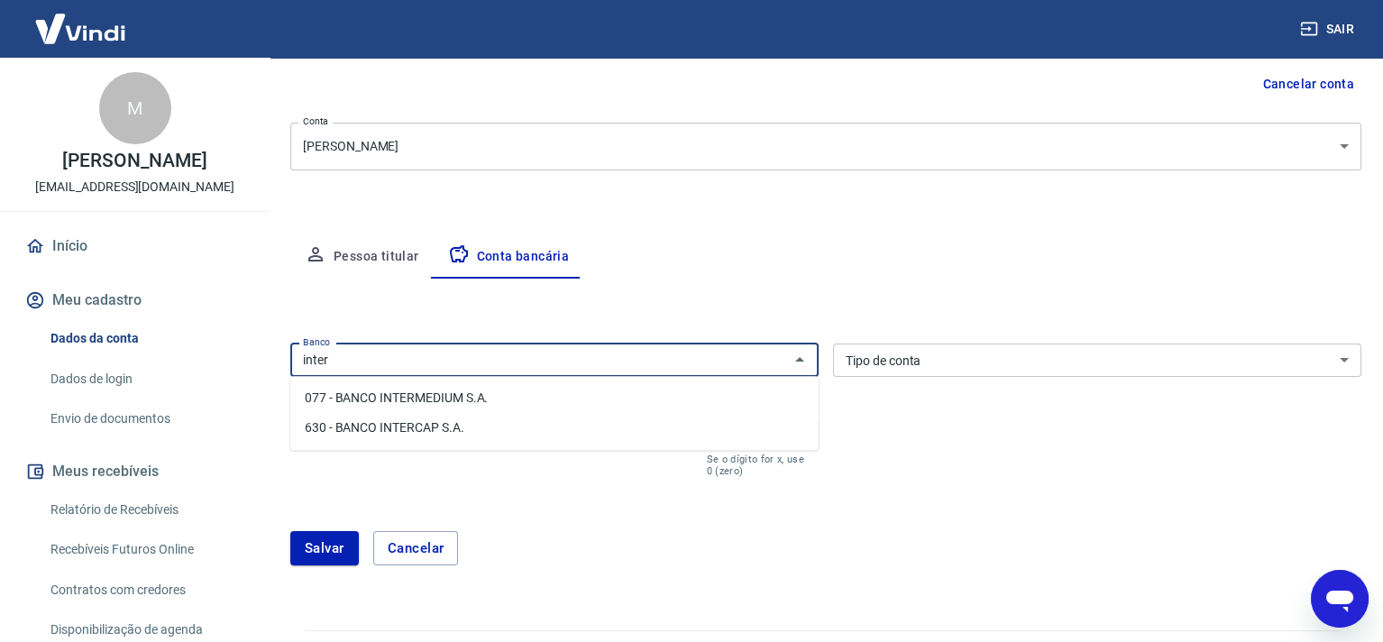
type input "inter"
click at [409, 470] on div "Agência (sem dígito) Agência (sem dígito)" at bounding box center [373, 447] width 167 height 60
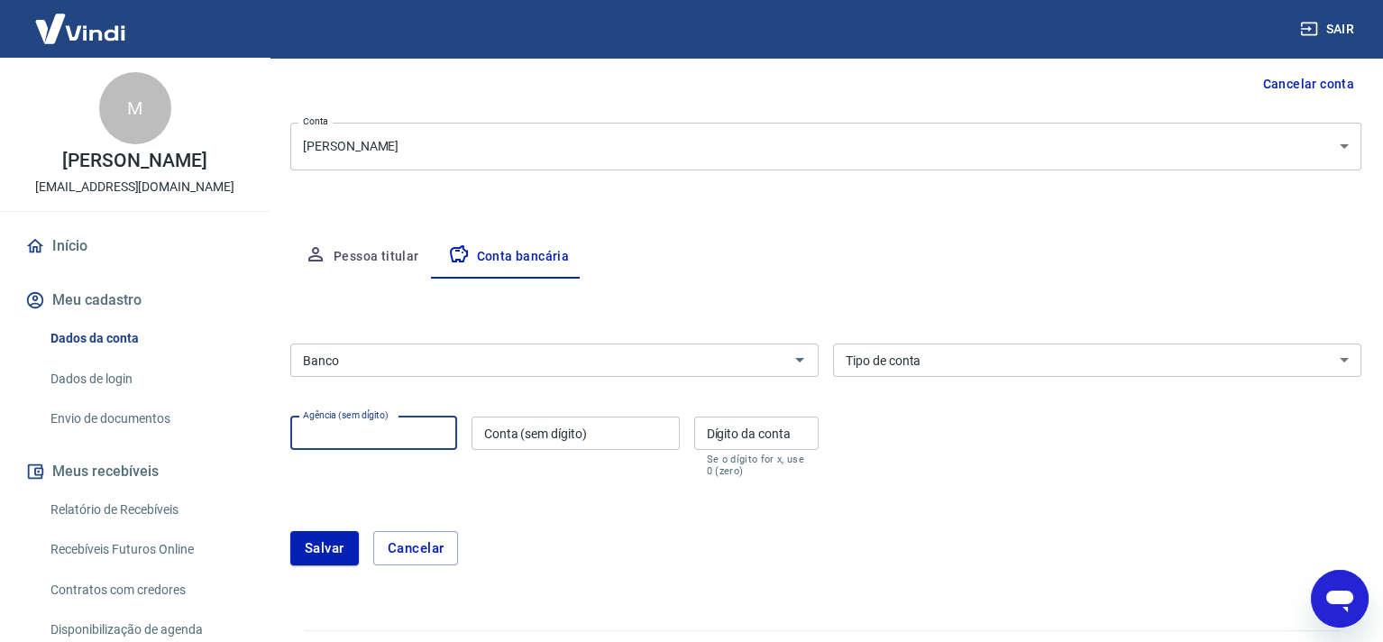
click at [384, 429] on input "Agência (sem dígito)" at bounding box center [373, 433] width 167 height 33
click at [1044, 353] on select "Conta Corrente Conta Poupança" at bounding box center [1097, 360] width 528 height 33
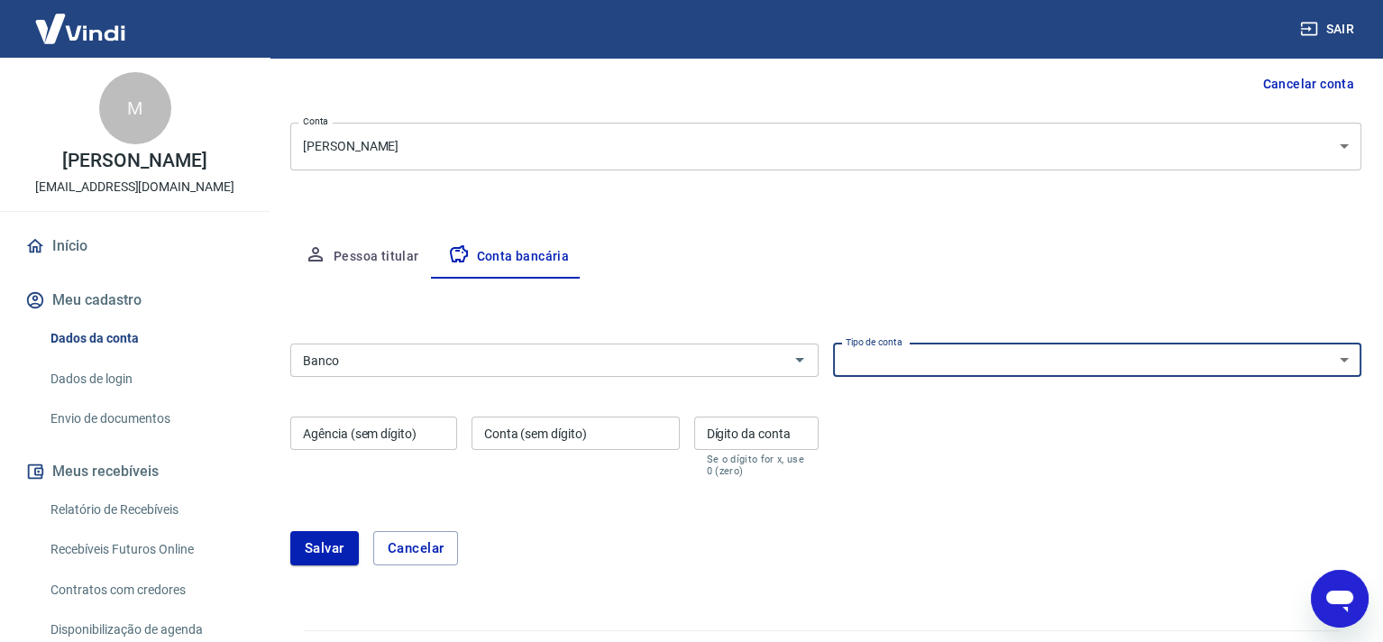
select select "1"
click at [833, 344] on select "Conta Corrente Conta Poupança" at bounding box center [1097, 360] width 528 height 33
click at [785, 365] on div "Banco" at bounding box center [554, 360] width 528 height 33
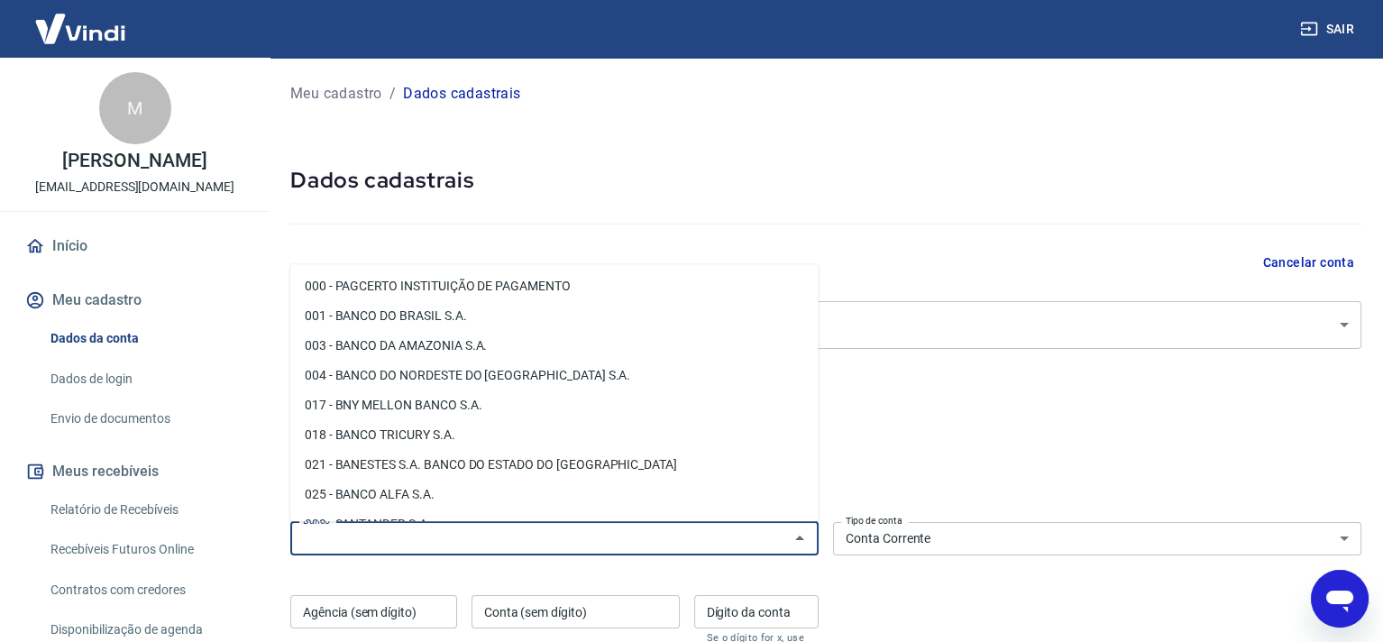
click at [537, 545] on input "Banco" at bounding box center [540, 538] width 488 height 23
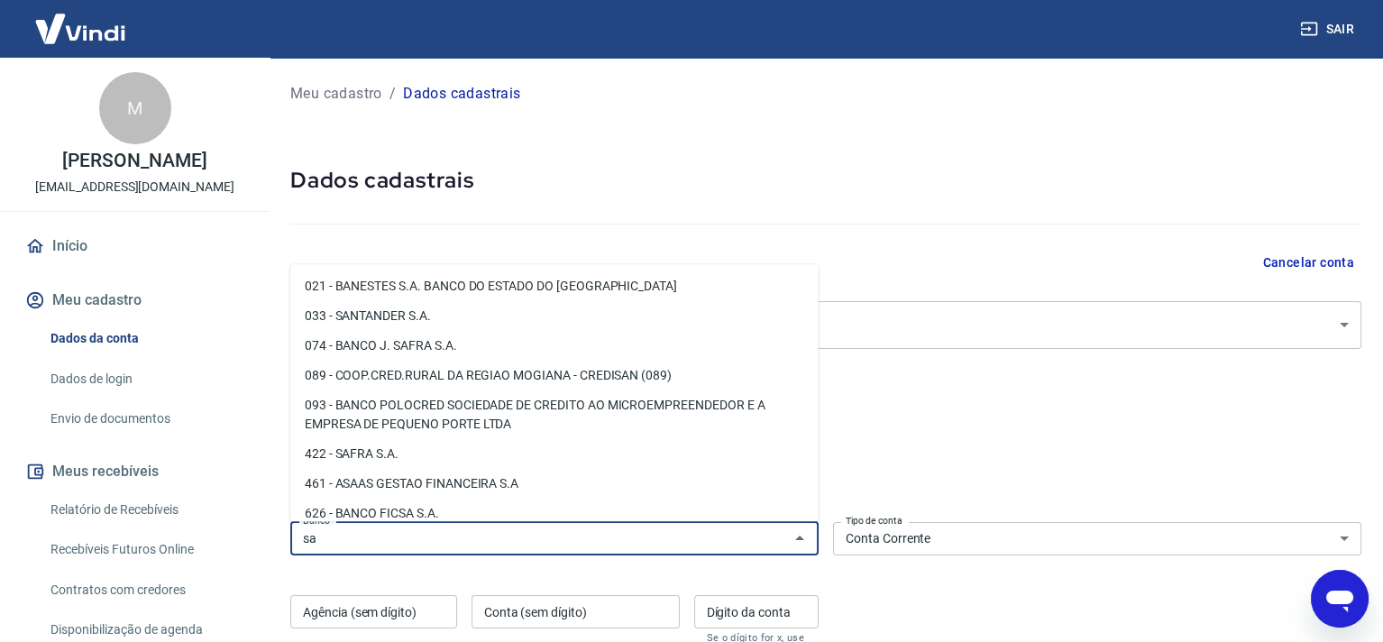
type input "s"
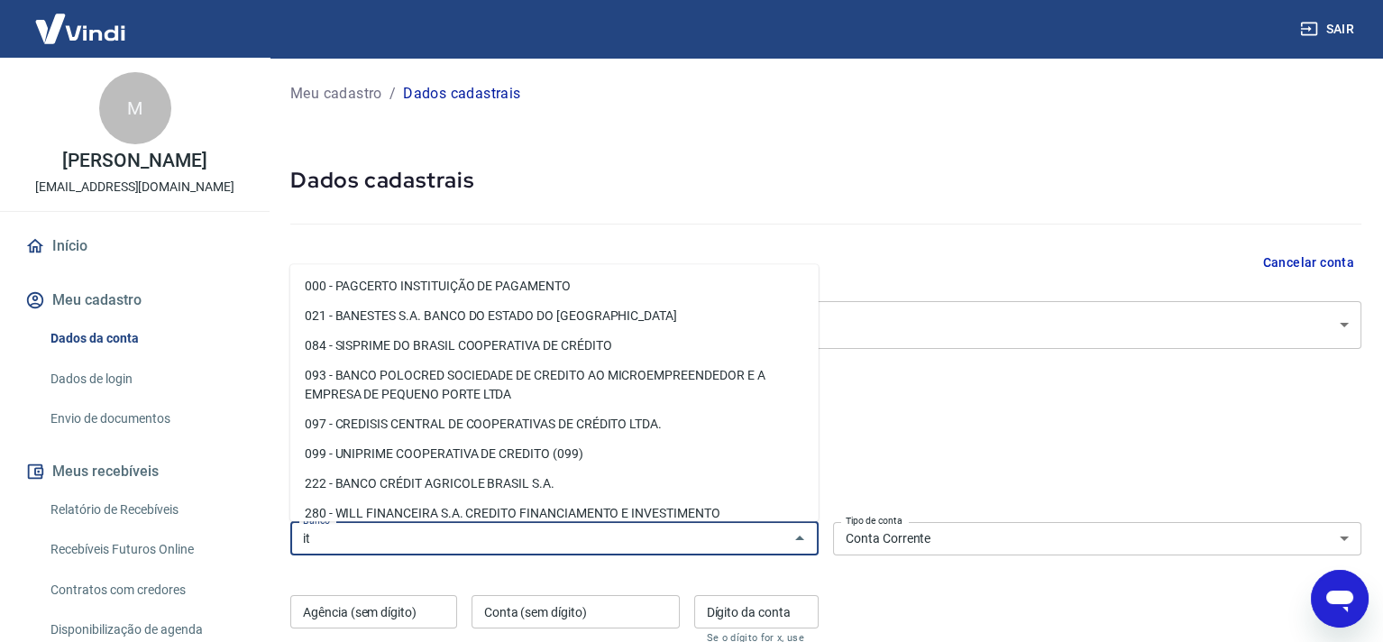
type input "i"
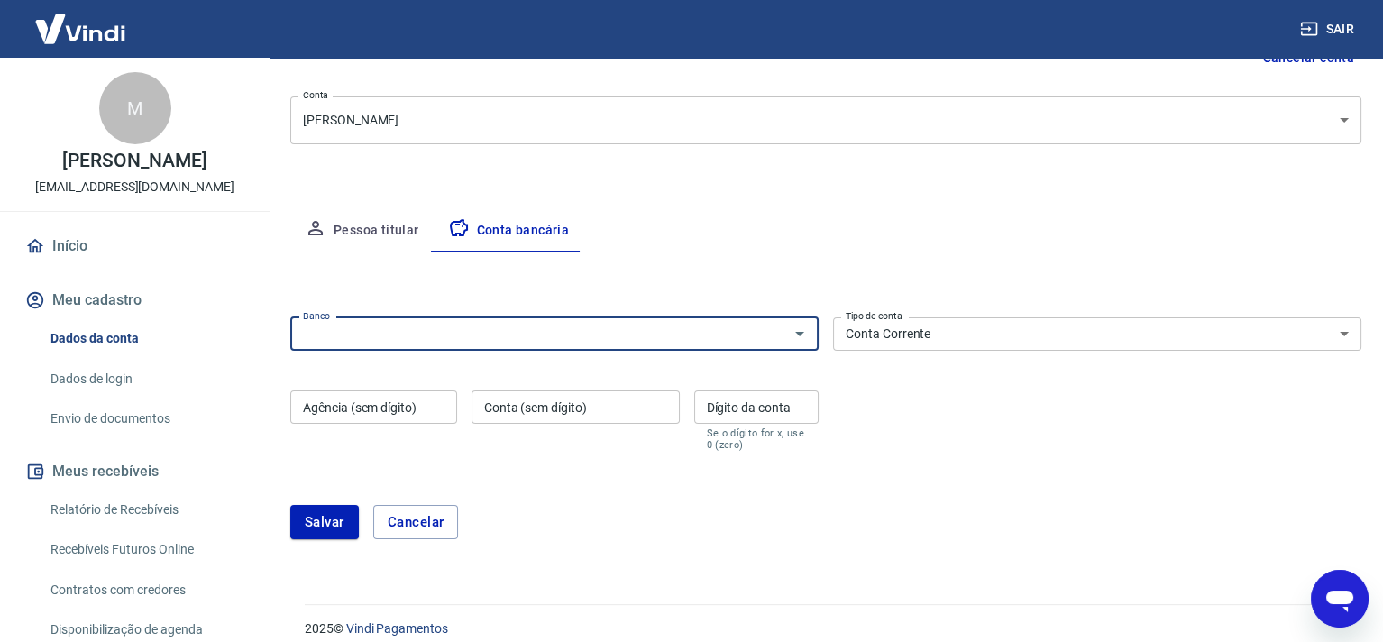
scroll to position [221, 0]
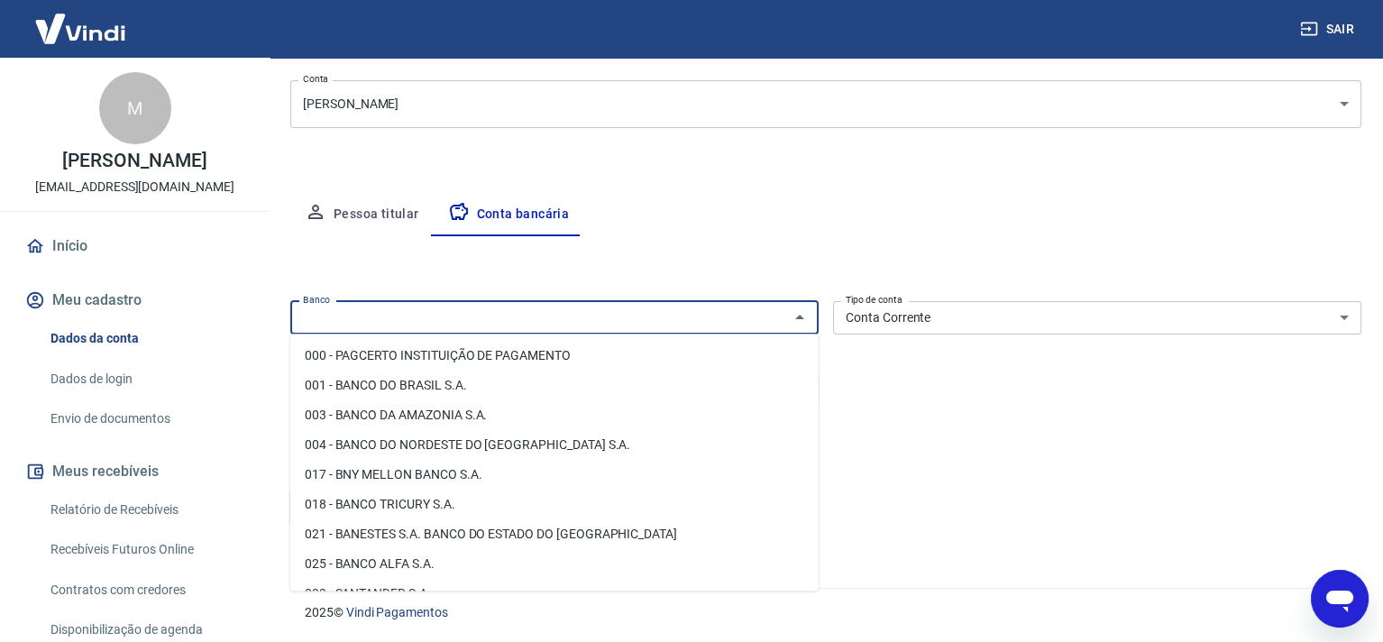
click at [499, 315] on input "Banco" at bounding box center [540, 318] width 488 height 23
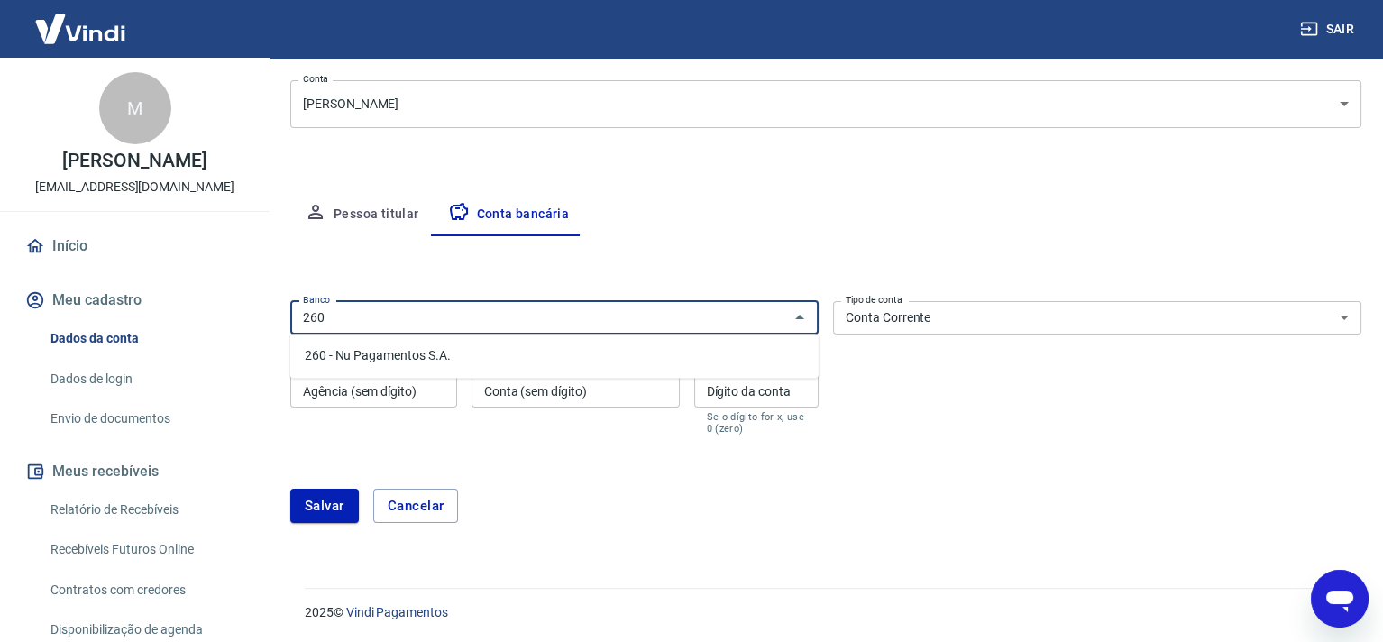
click at [482, 351] on li "260 - Nu Pagamentos S.A." at bounding box center [554, 356] width 528 height 30
type input "260 - Nu Pagamentos S.A."
click at [352, 385] on input "Agência (sem dígito)" at bounding box center [373, 390] width 167 height 33
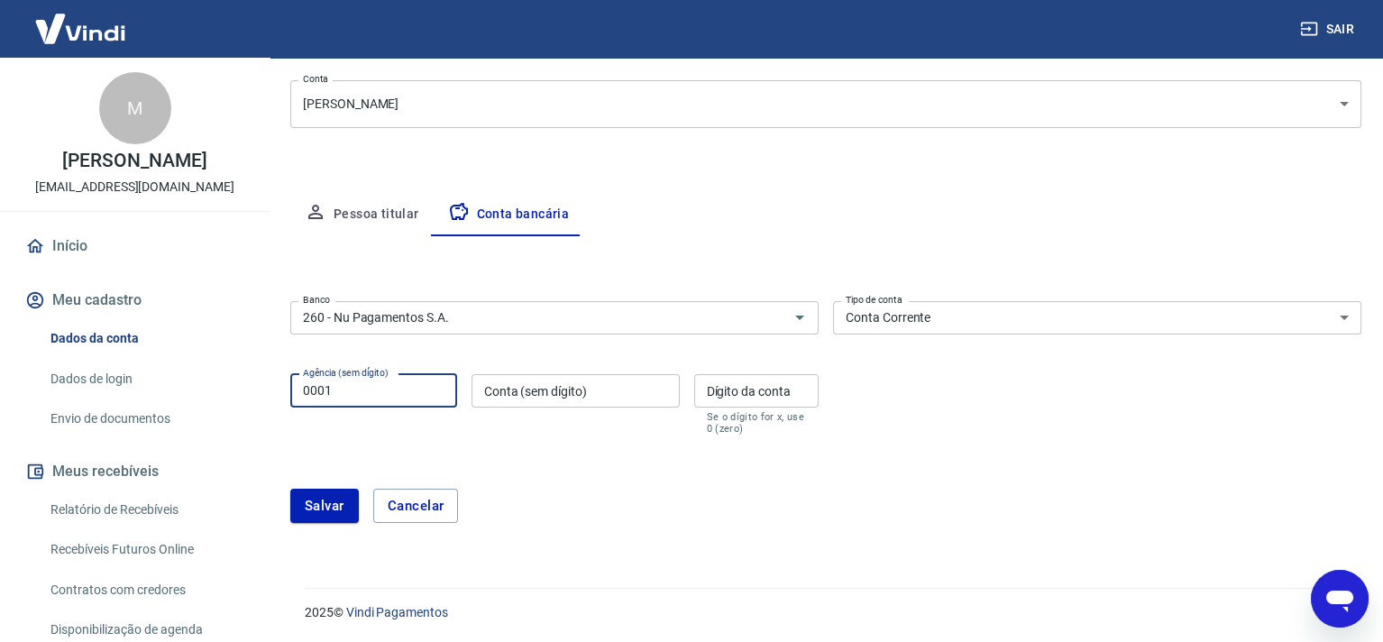
type input "0001"
click at [561, 393] on input "Conta (sem dígito)" at bounding box center [576, 390] width 208 height 33
type input "3829750995"
click at [752, 394] on input "Dígito da conta" at bounding box center [756, 390] width 125 height 33
type input "5"
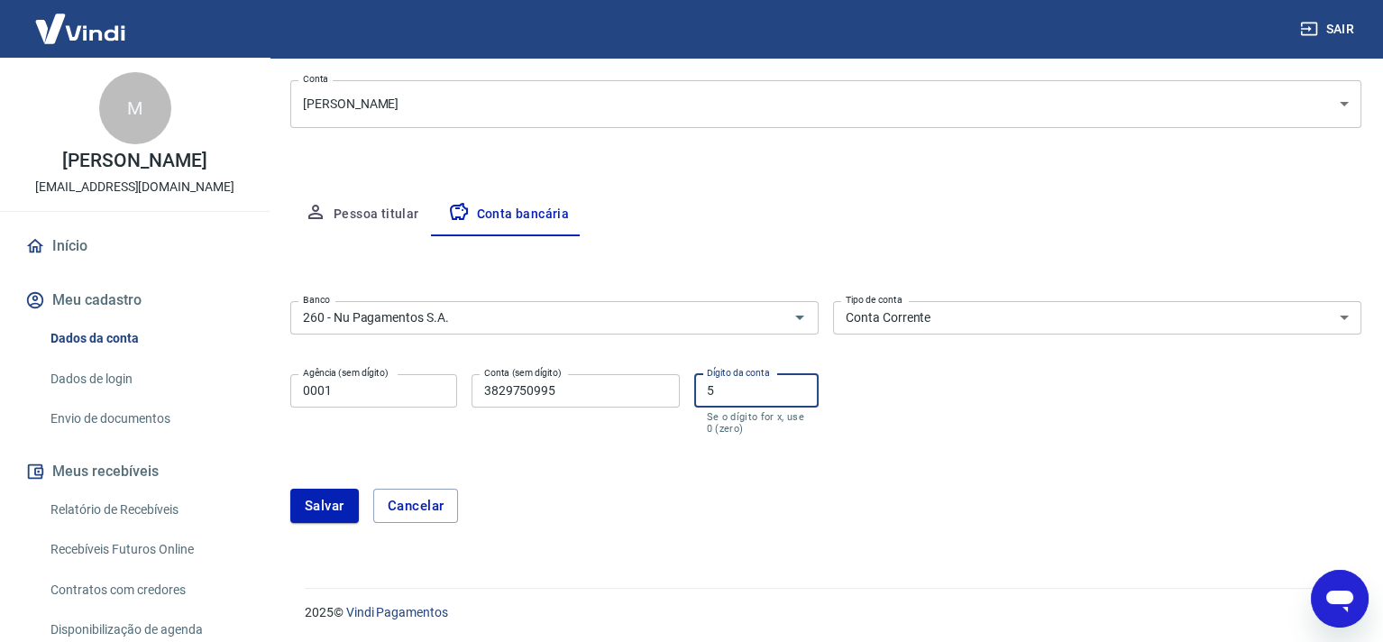
click at [596, 390] on input "3829750995" at bounding box center [576, 390] width 208 height 33
click at [596, 388] on input "3829750995" at bounding box center [576, 390] width 208 height 33
type input "38297599"
click at [619, 443] on form "Banco 260 - Nu Pagamentos S.A. Banco Tipo de conta Conta Corrente Conta Poupanç…" at bounding box center [825, 419] width 1071 height 251
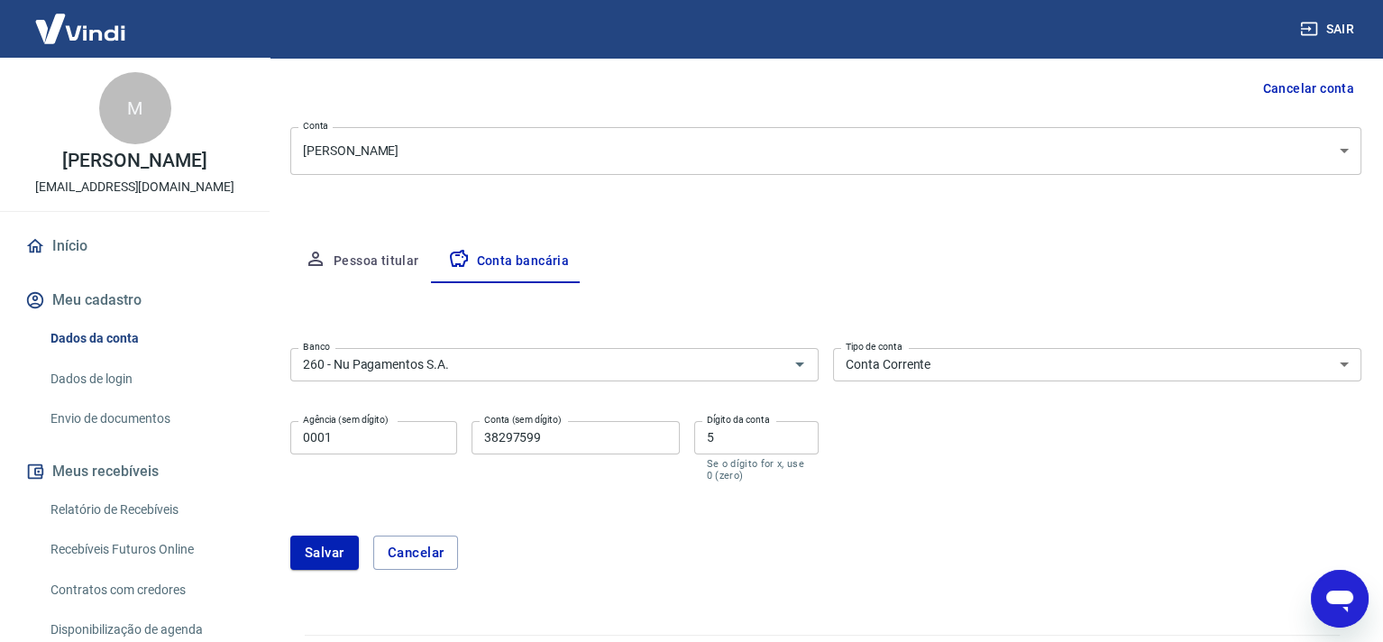
scroll to position [131, 0]
